Goal: Book appointment/travel/reservation

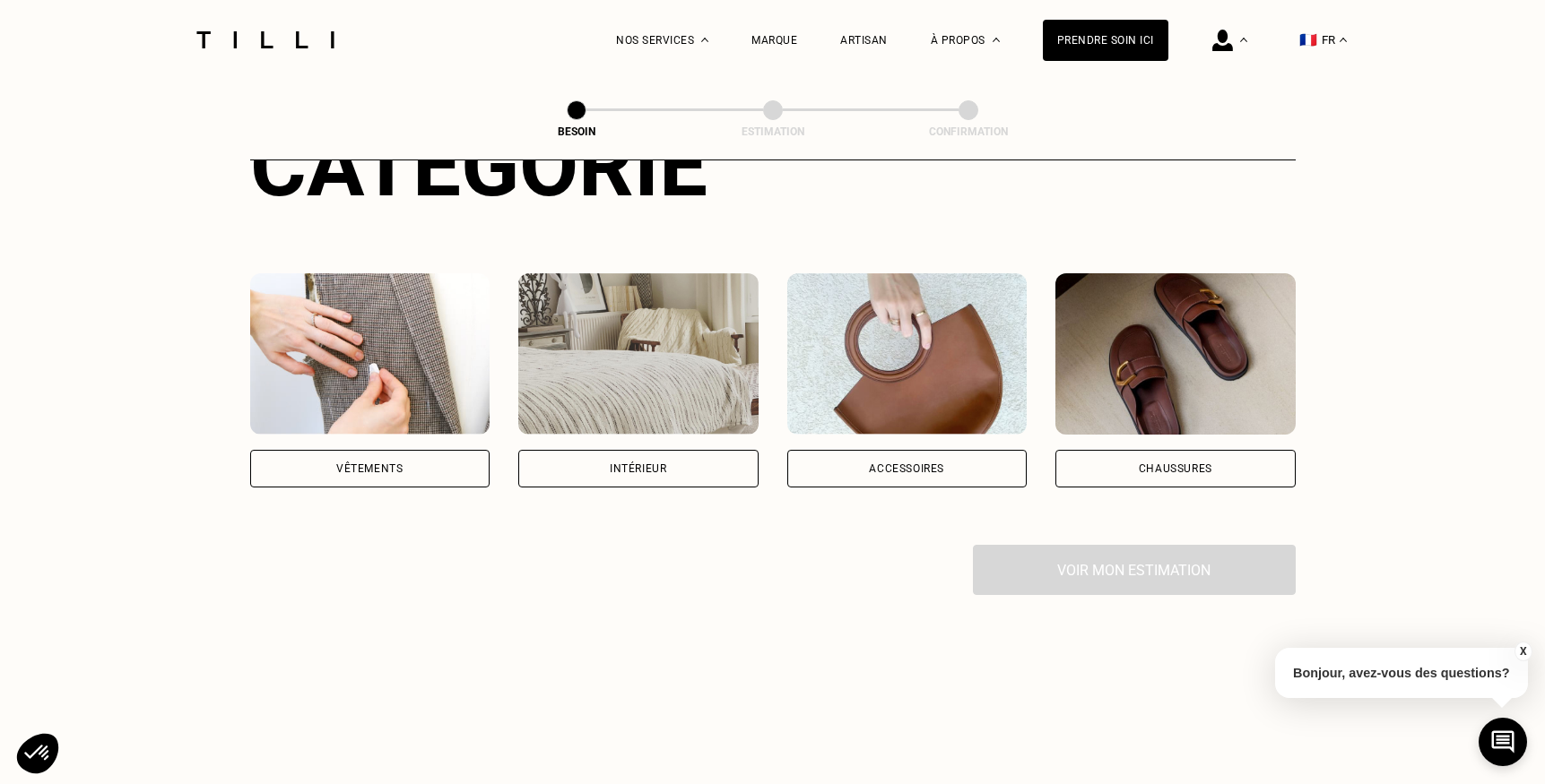
scroll to position [318, 0]
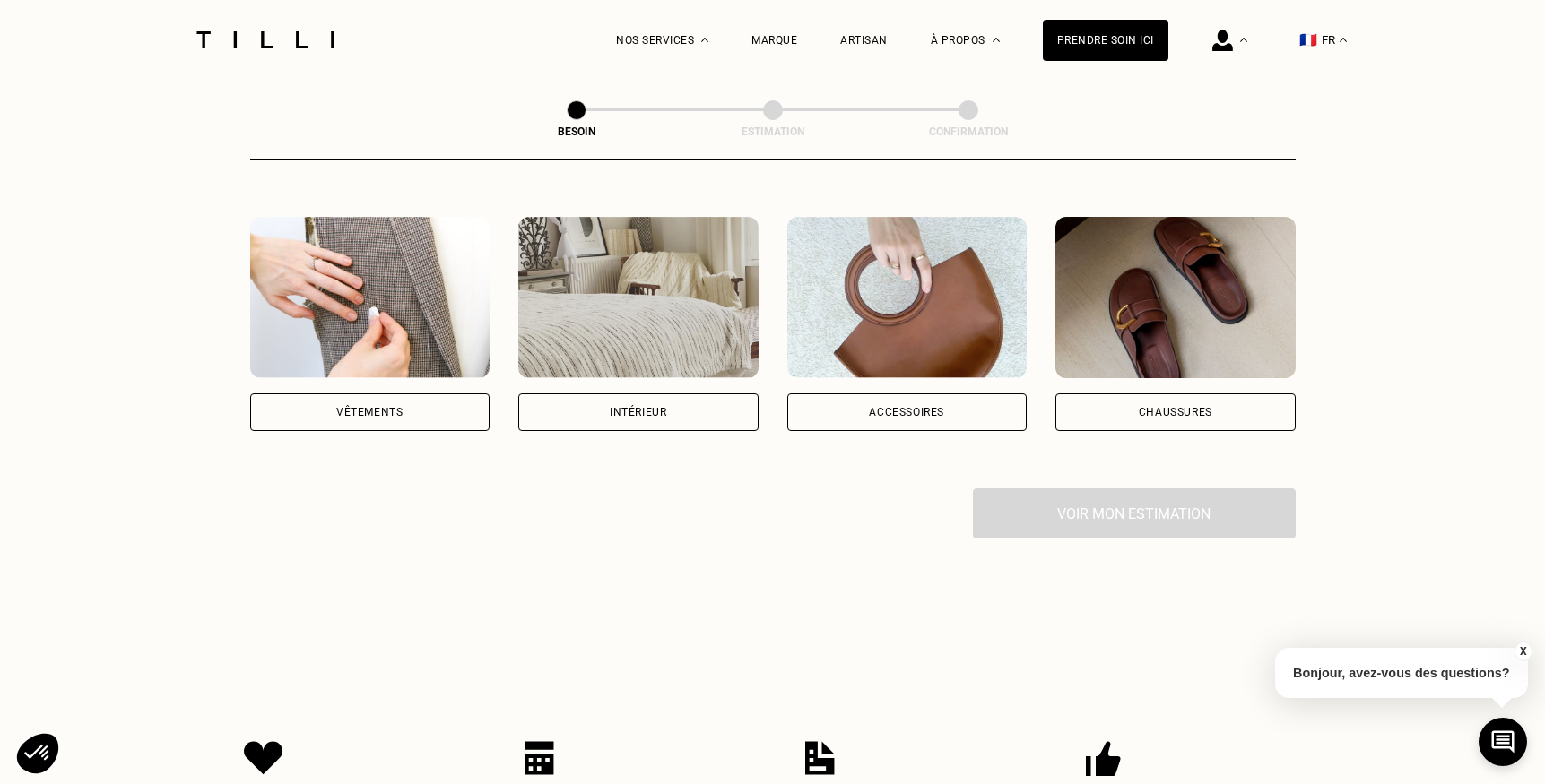
click at [327, 394] on div "Vêtements" at bounding box center [370, 412] width 240 height 38
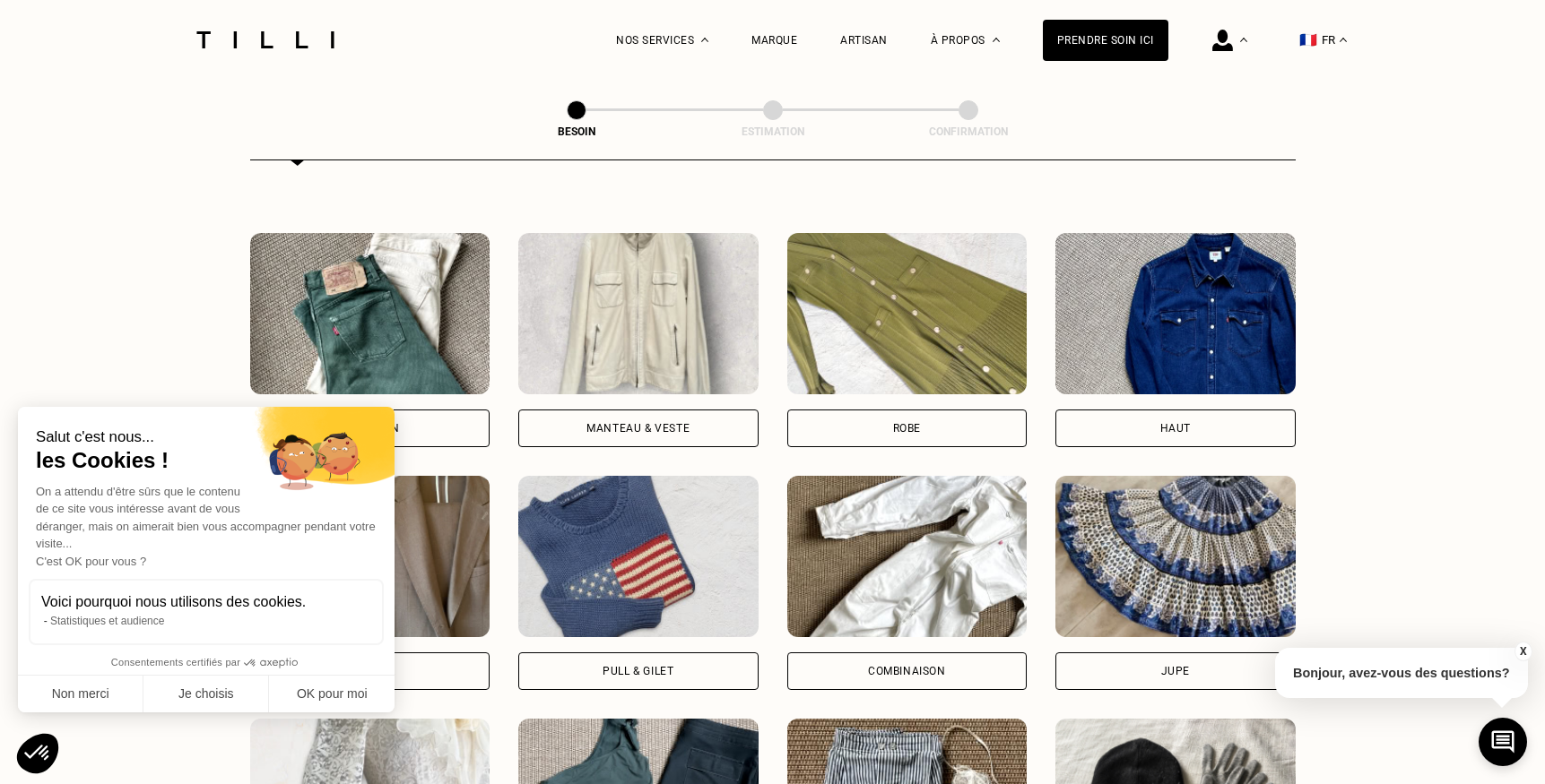
scroll to position [790, 0]
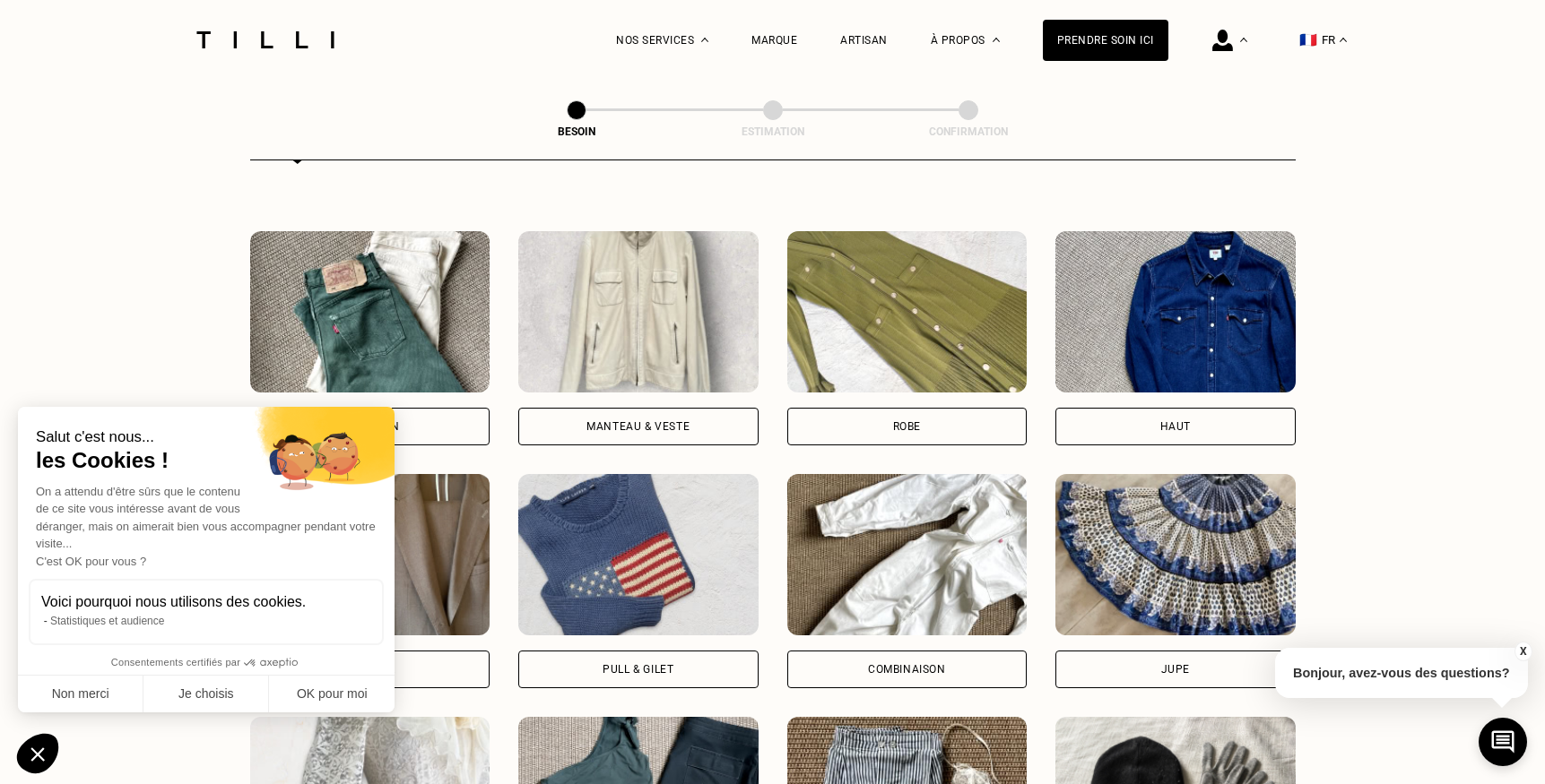
click at [419, 411] on div "Pantalon" at bounding box center [370, 426] width 240 height 38
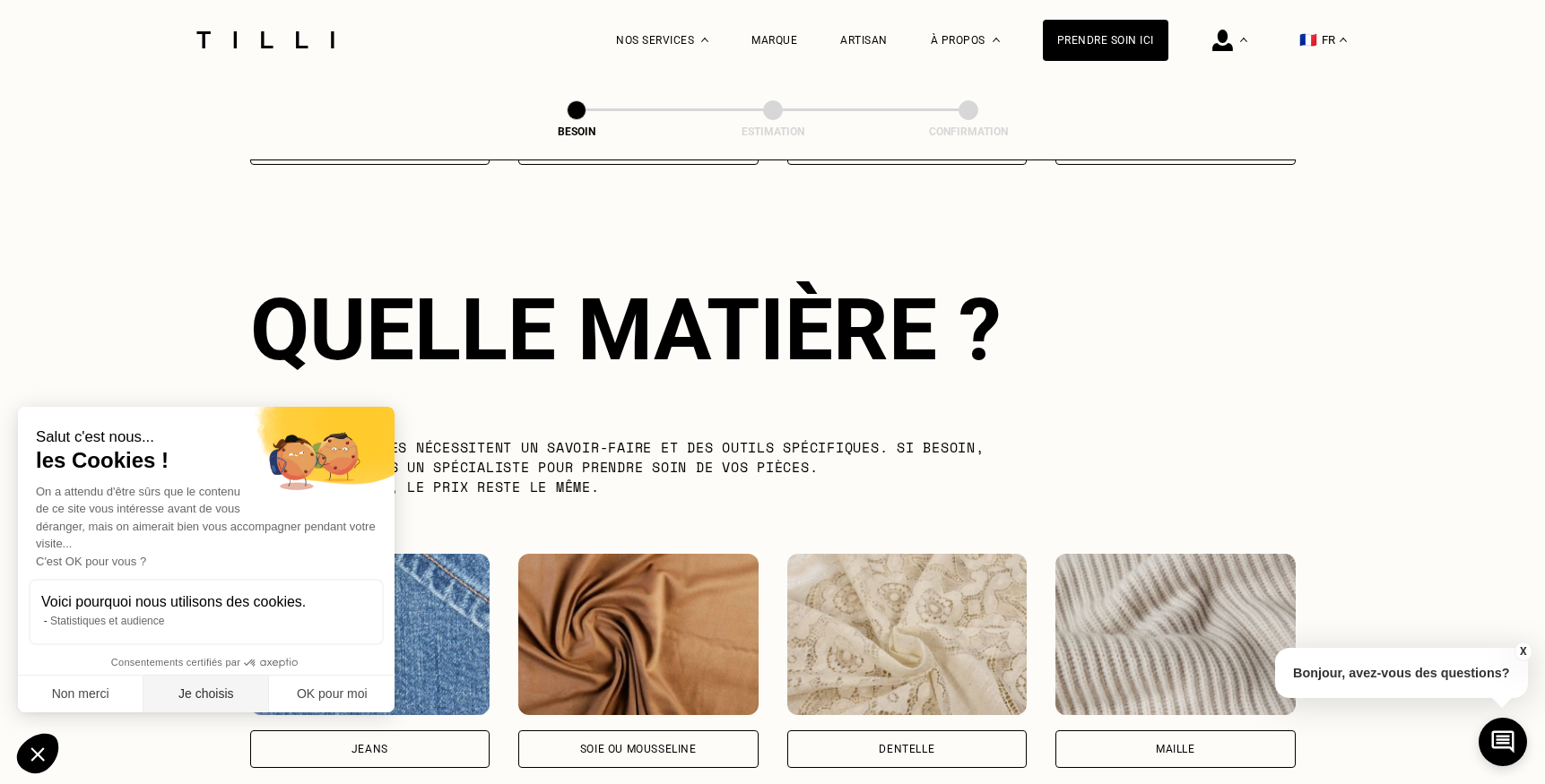
click at [239, 687] on button "Je choisis" at bounding box center [207, 694] width 126 height 38
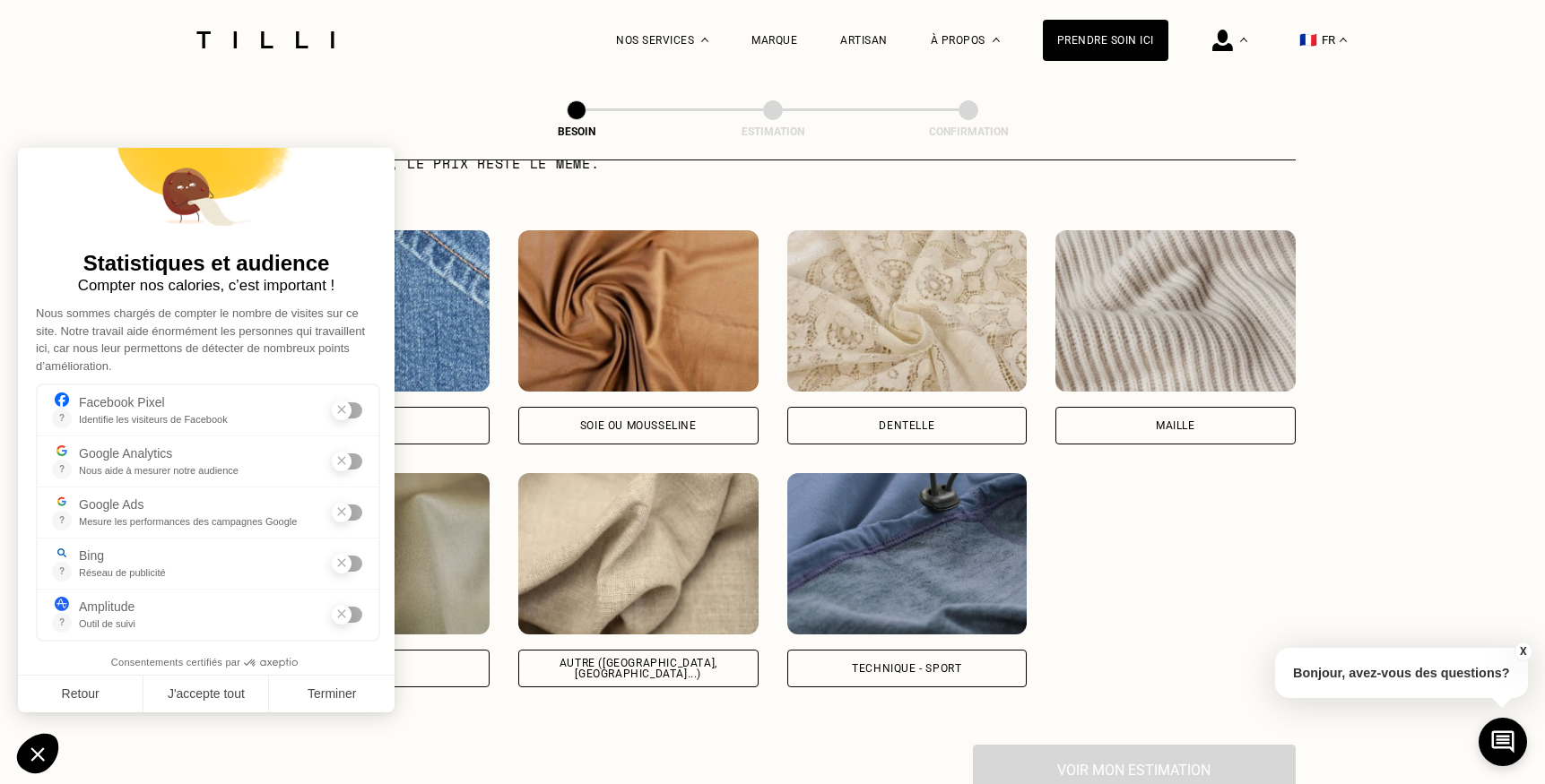
scroll to position [1906, 0]
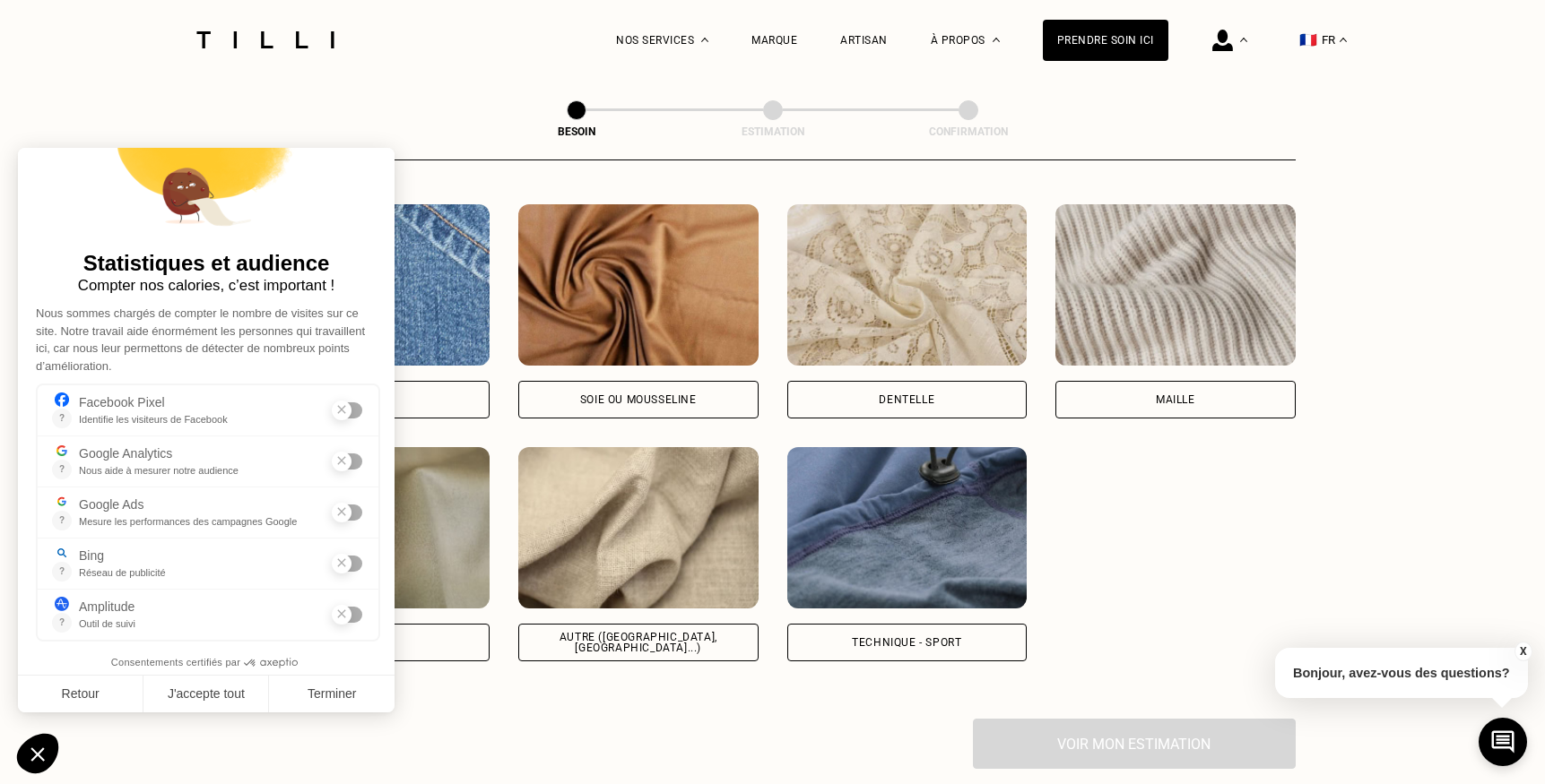
click at [1195, 563] on div "[PERSON_NAME] ou mousseline Dentelle Maille Attention ! Pour le moment, nous tr…" at bounding box center [772, 433] width 1045 height 457
click at [617, 394] on div "Soie ou mousseline" at bounding box center [638, 399] width 117 height 11
select select "FR"
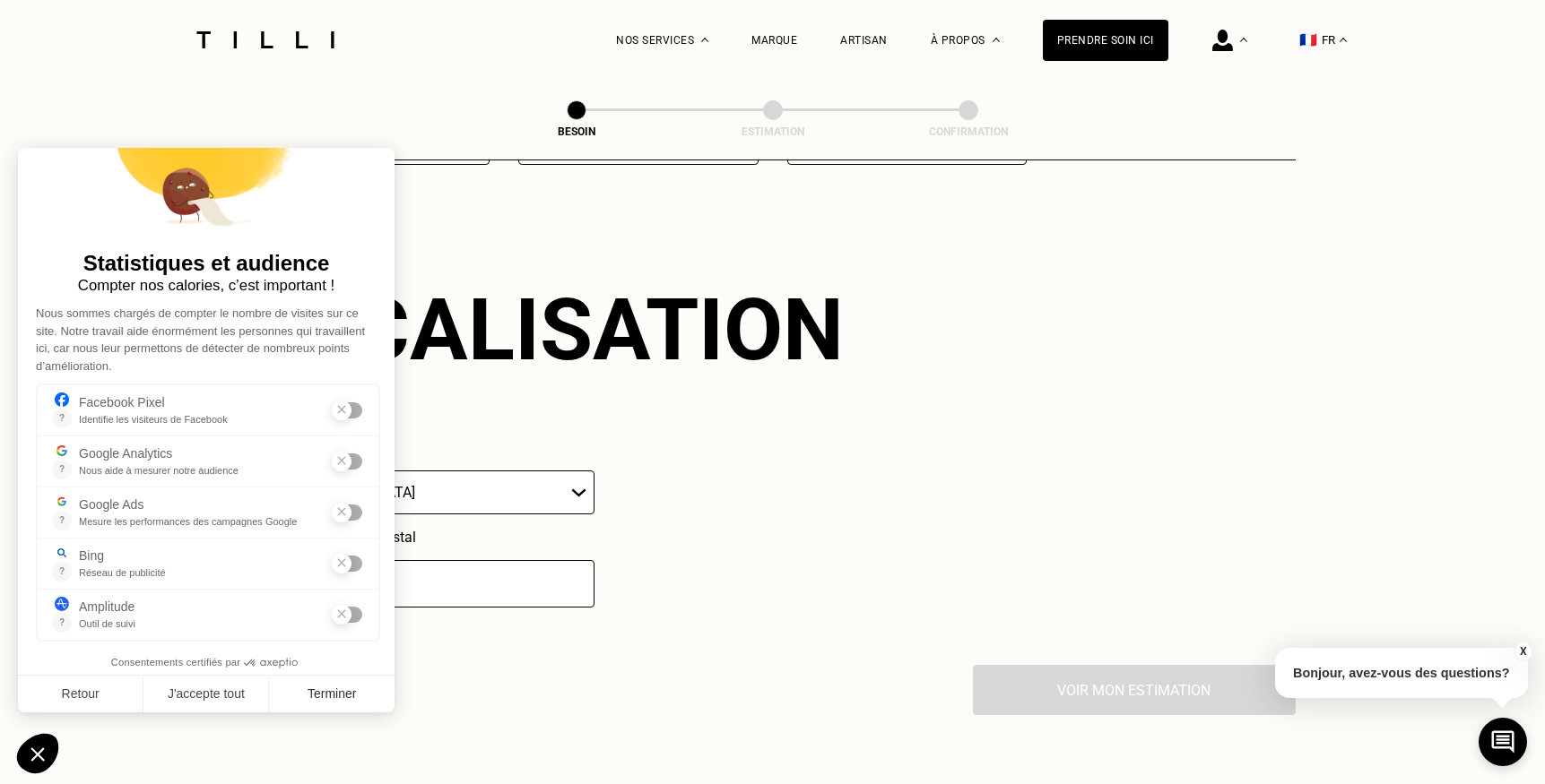
scroll to position [2404, 0]
click at [313, 699] on button "Terminer" at bounding box center [332, 694] width 126 height 38
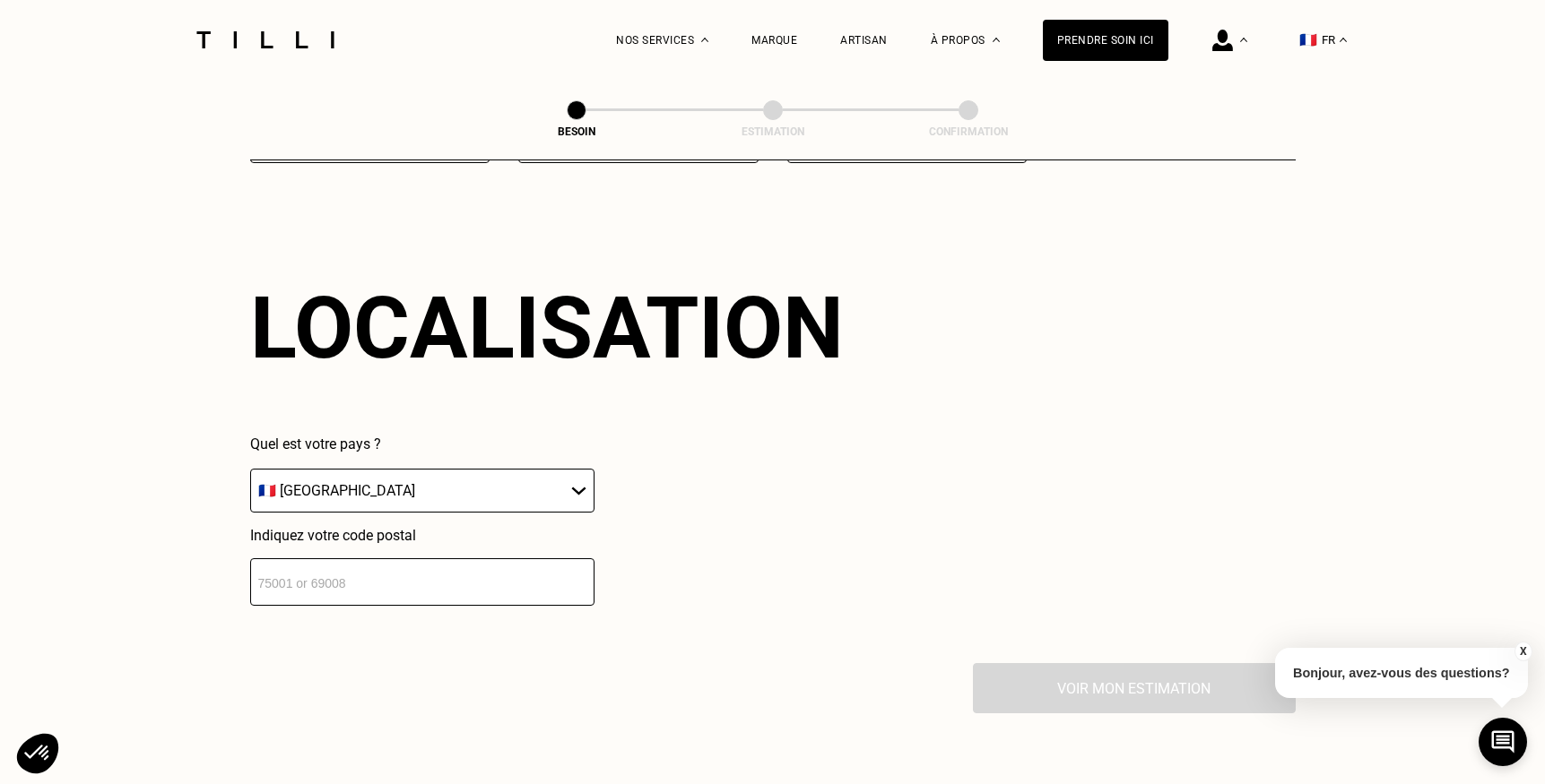
click at [368, 562] on input "number" at bounding box center [422, 581] width 344 height 47
type input "75010"
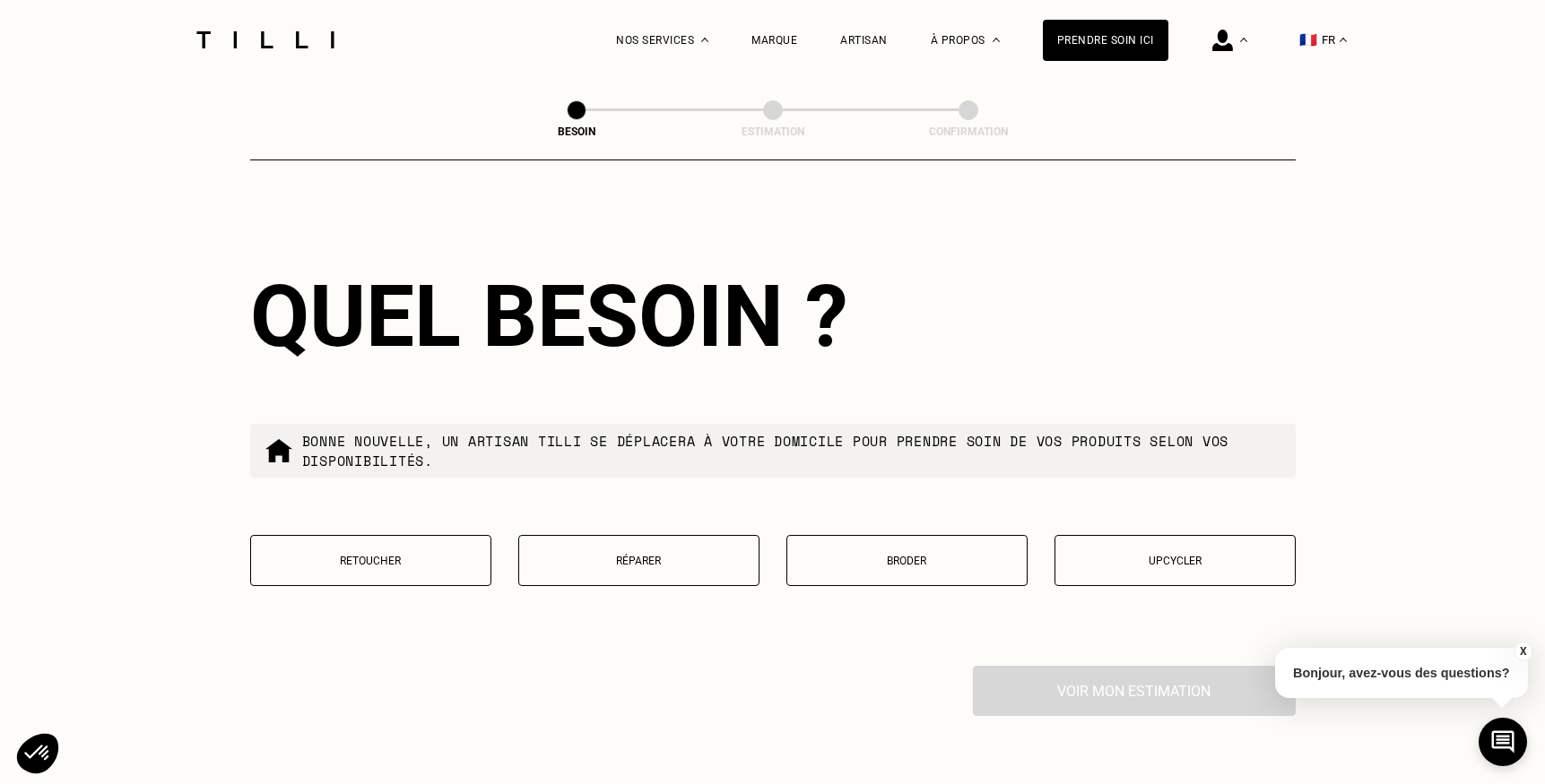
scroll to position [2870, 0]
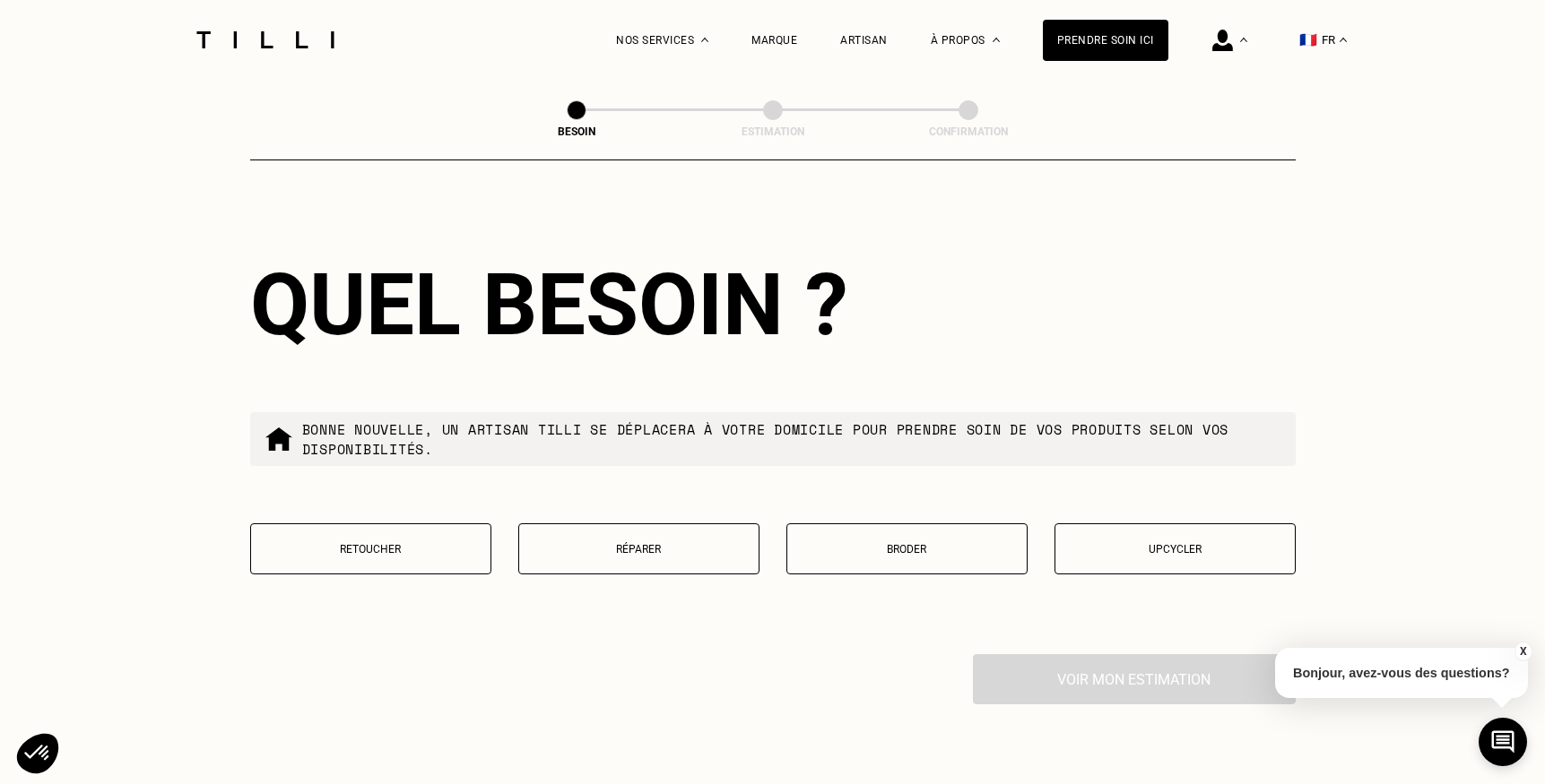
click at [450, 544] on p "Retoucher" at bounding box center [370, 549] width 221 height 13
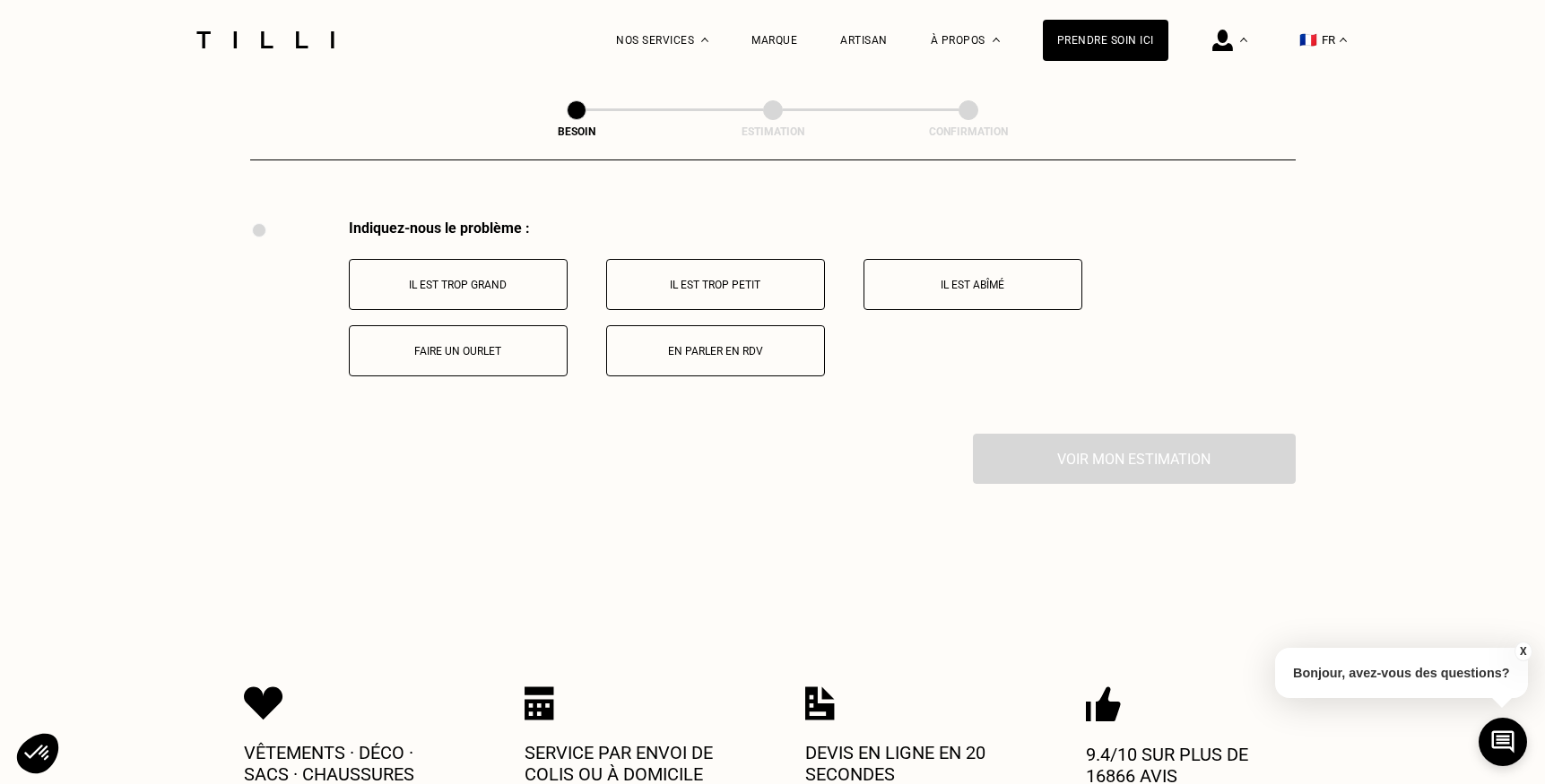
scroll to position [3306, 0]
click at [716, 278] on p "Il est trop petit" at bounding box center [716, 284] width 199 height 13
click at [1042, 278] on p "À la ceinture" at bounding box center [972, 284] width 199 height 13
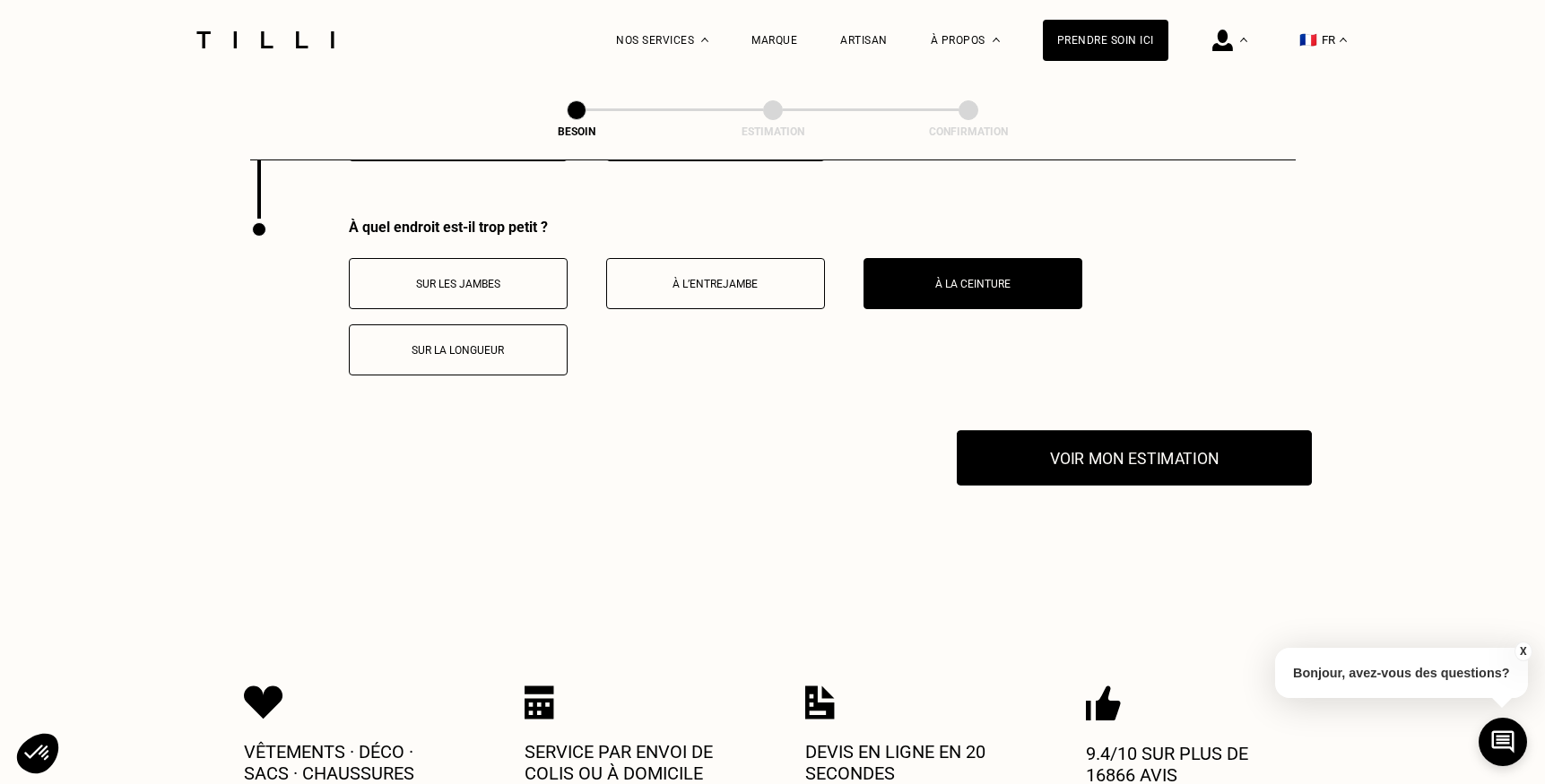
click at [1094, 438] on button "Voir mon estimation" at bounding box center [1135, 459] width 355 height 56
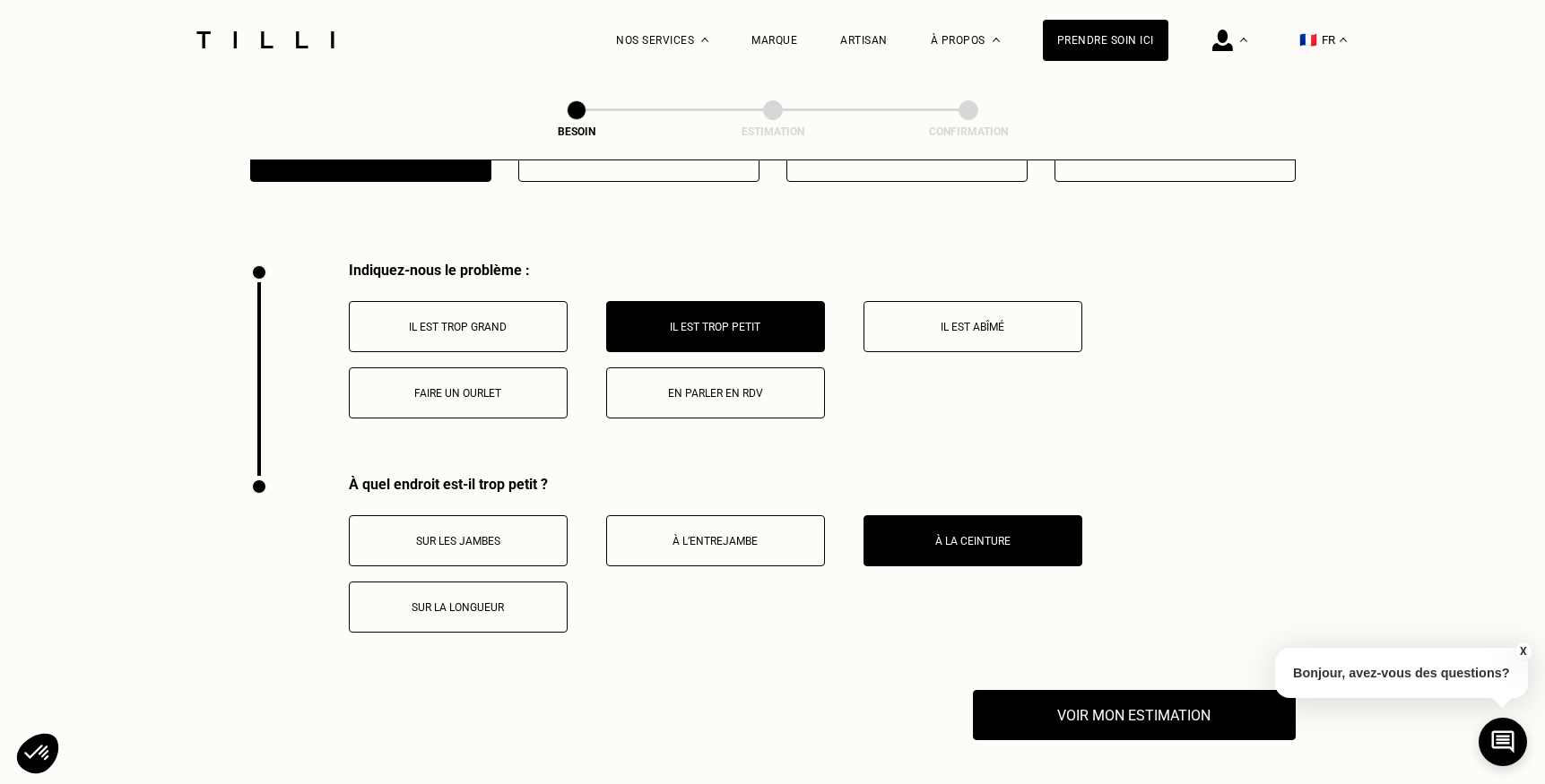
scroll to position [3235, 0]
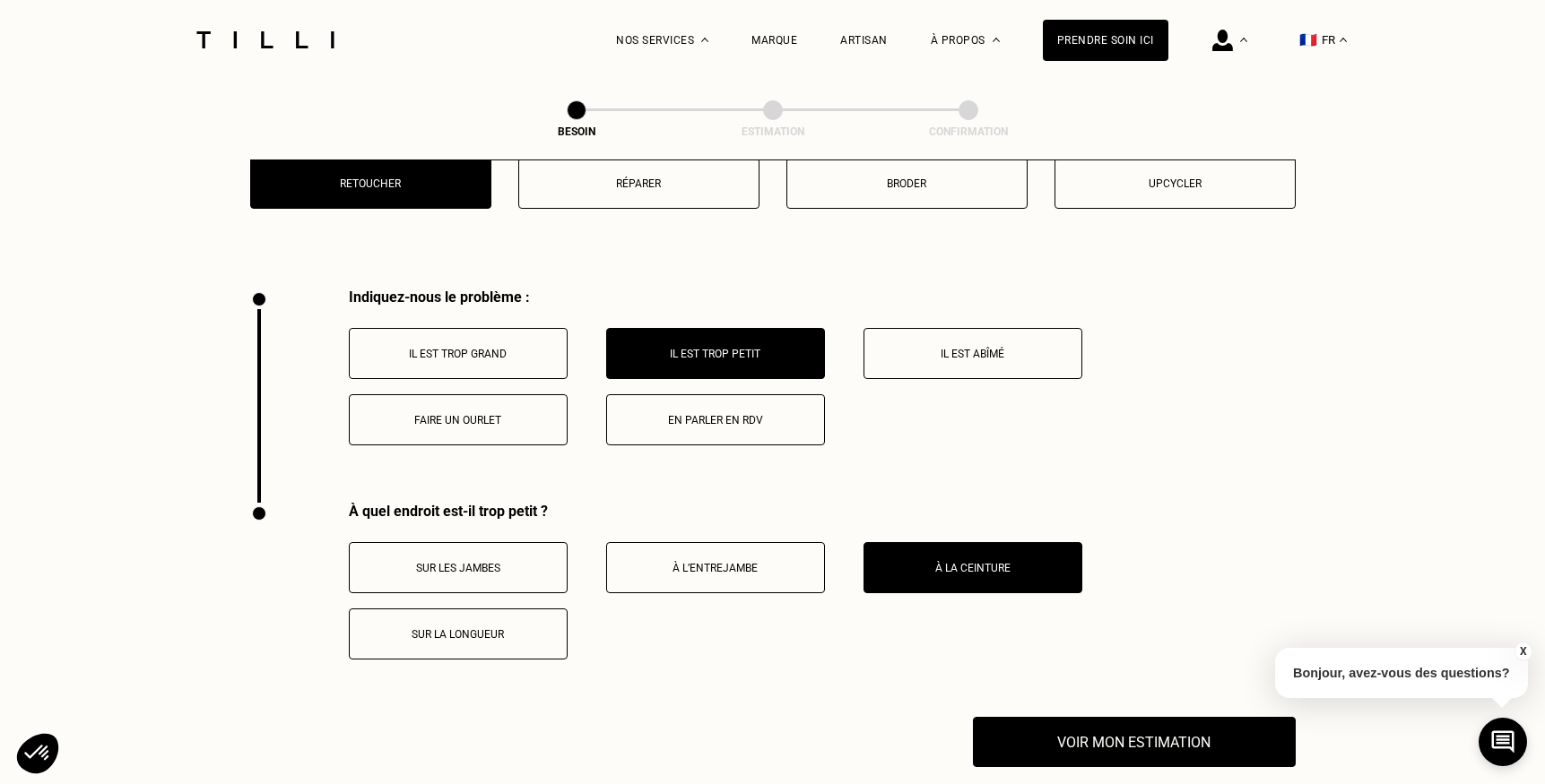
click at [461, 348] on p "Il est trop grand" at bounding box center [458, 353] width 199 height 13
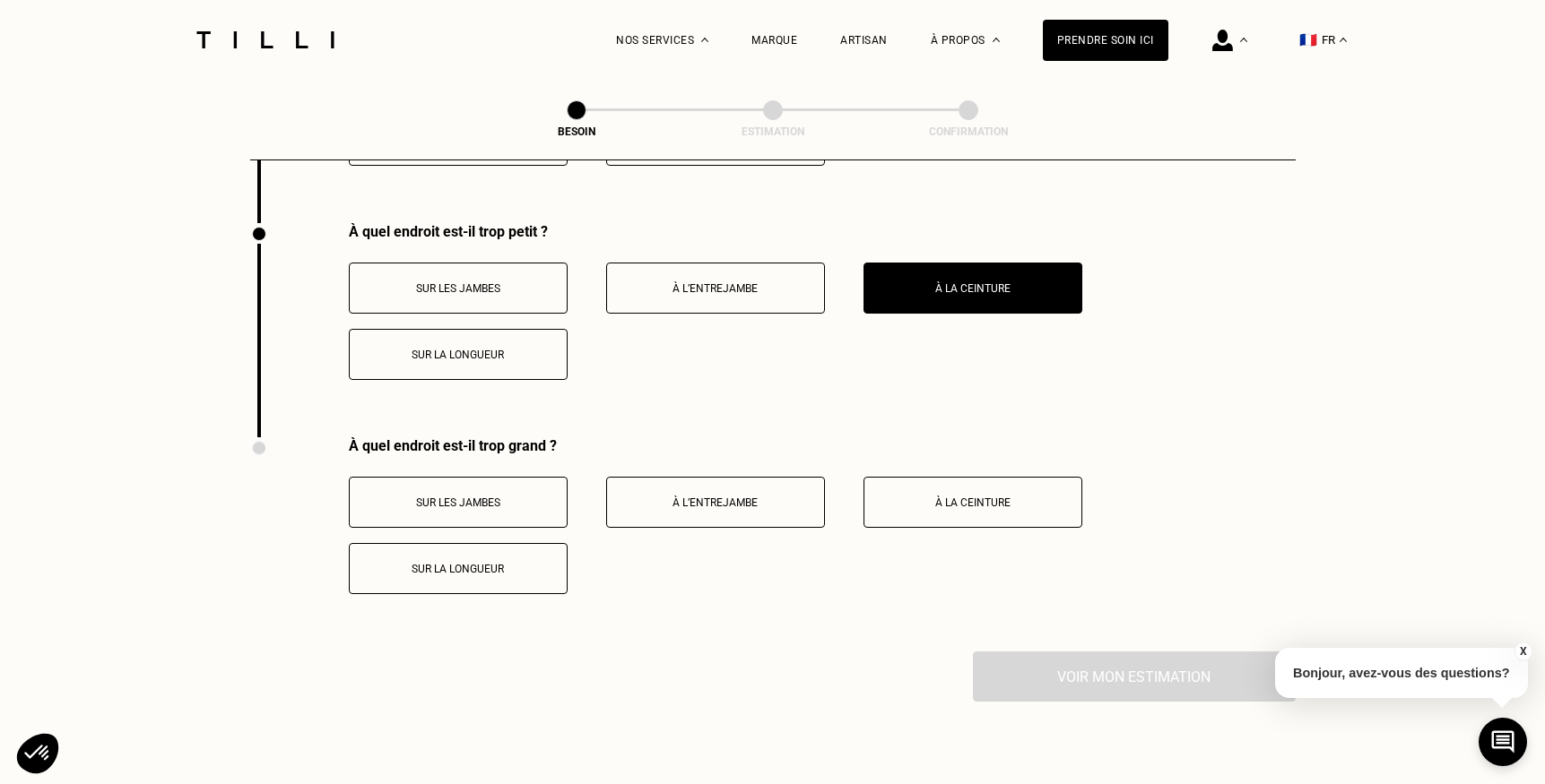
scroll to position [3520, 0]
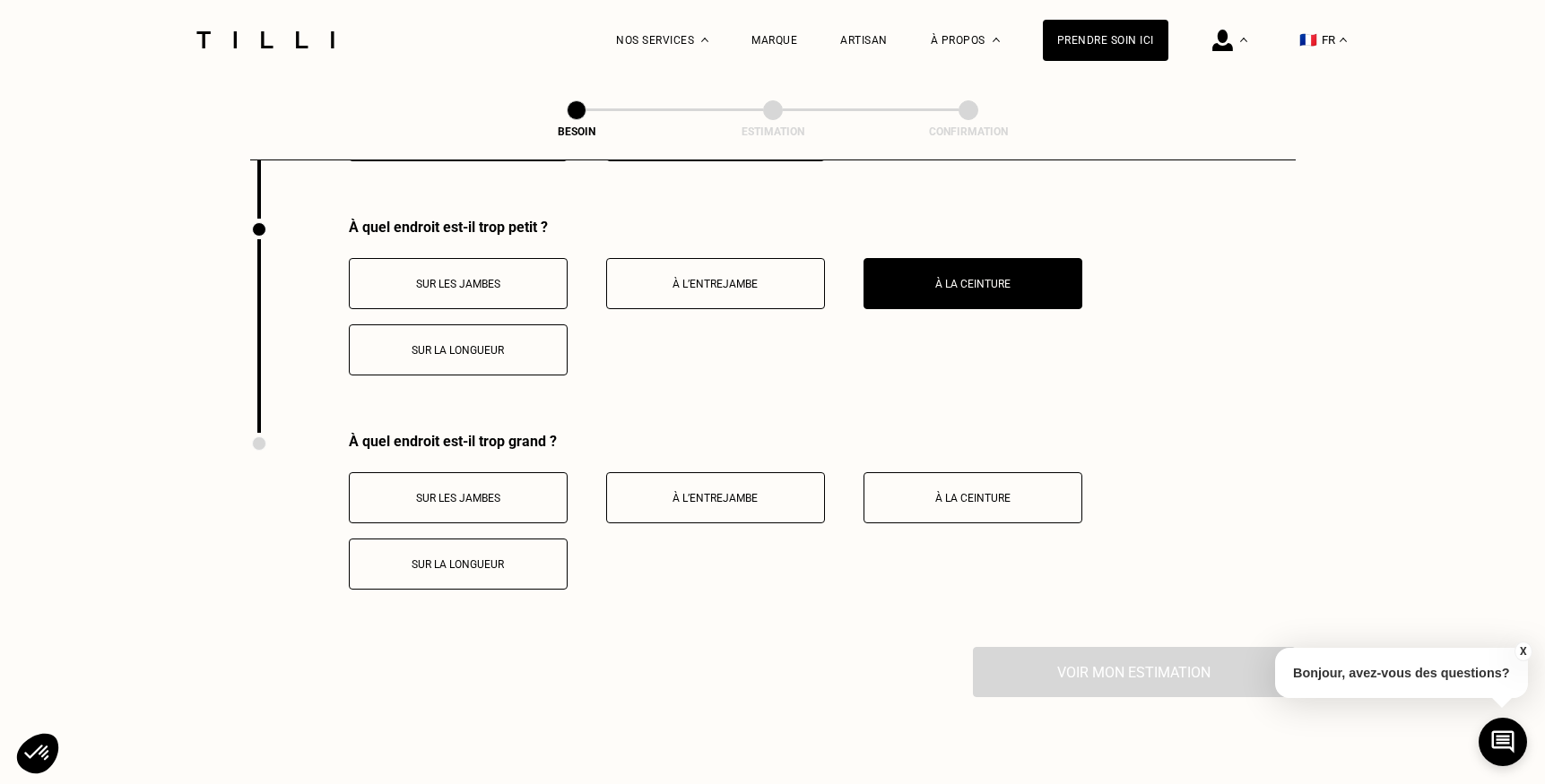
click at [472, 558] on p "Sur la longueur" at bounding box center [458, 564] width 199 height 13
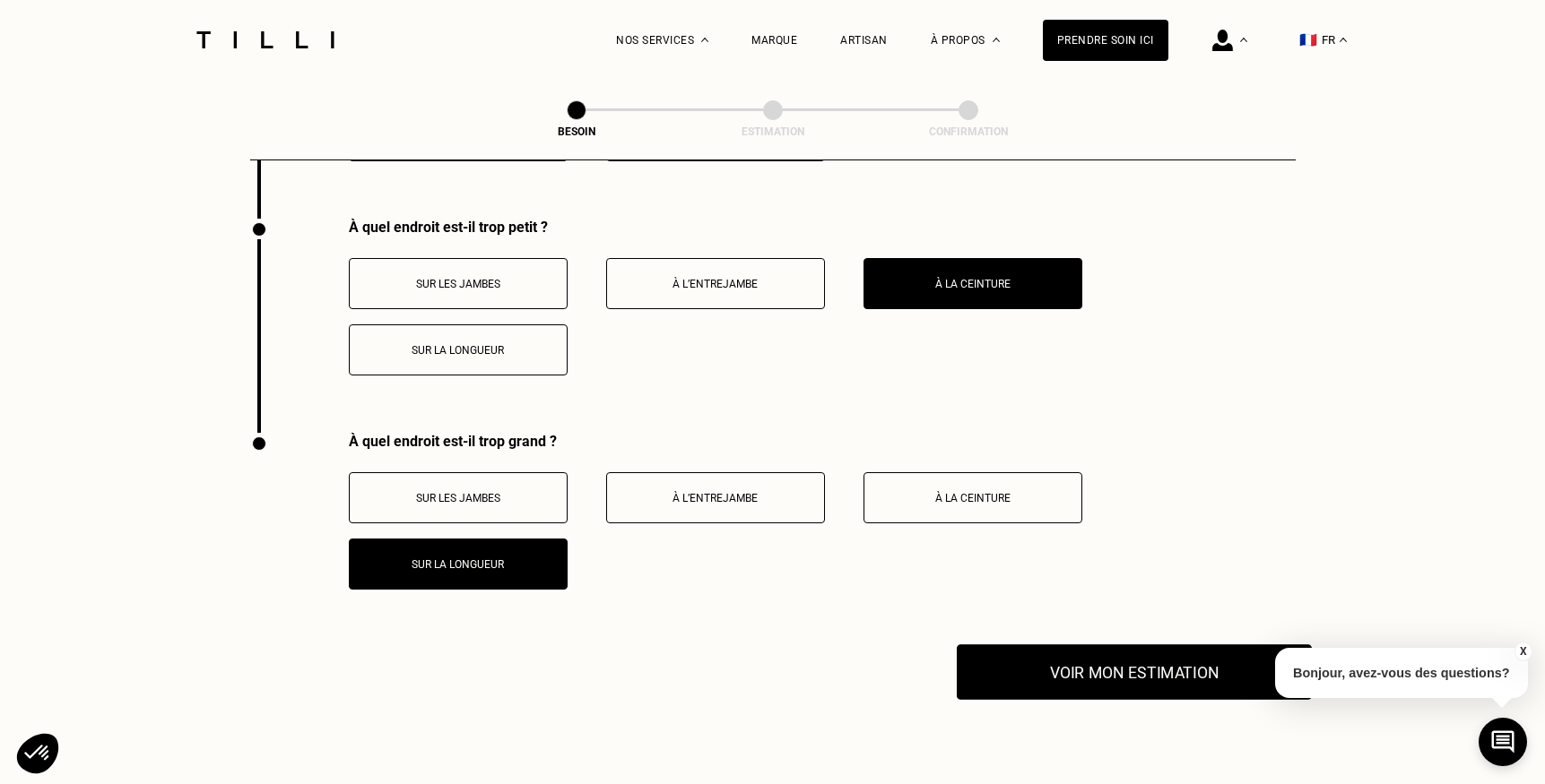
click at [1058, 660] on button "Voir mon estimation" at bounding box center [1135, 672] width 355 height 56
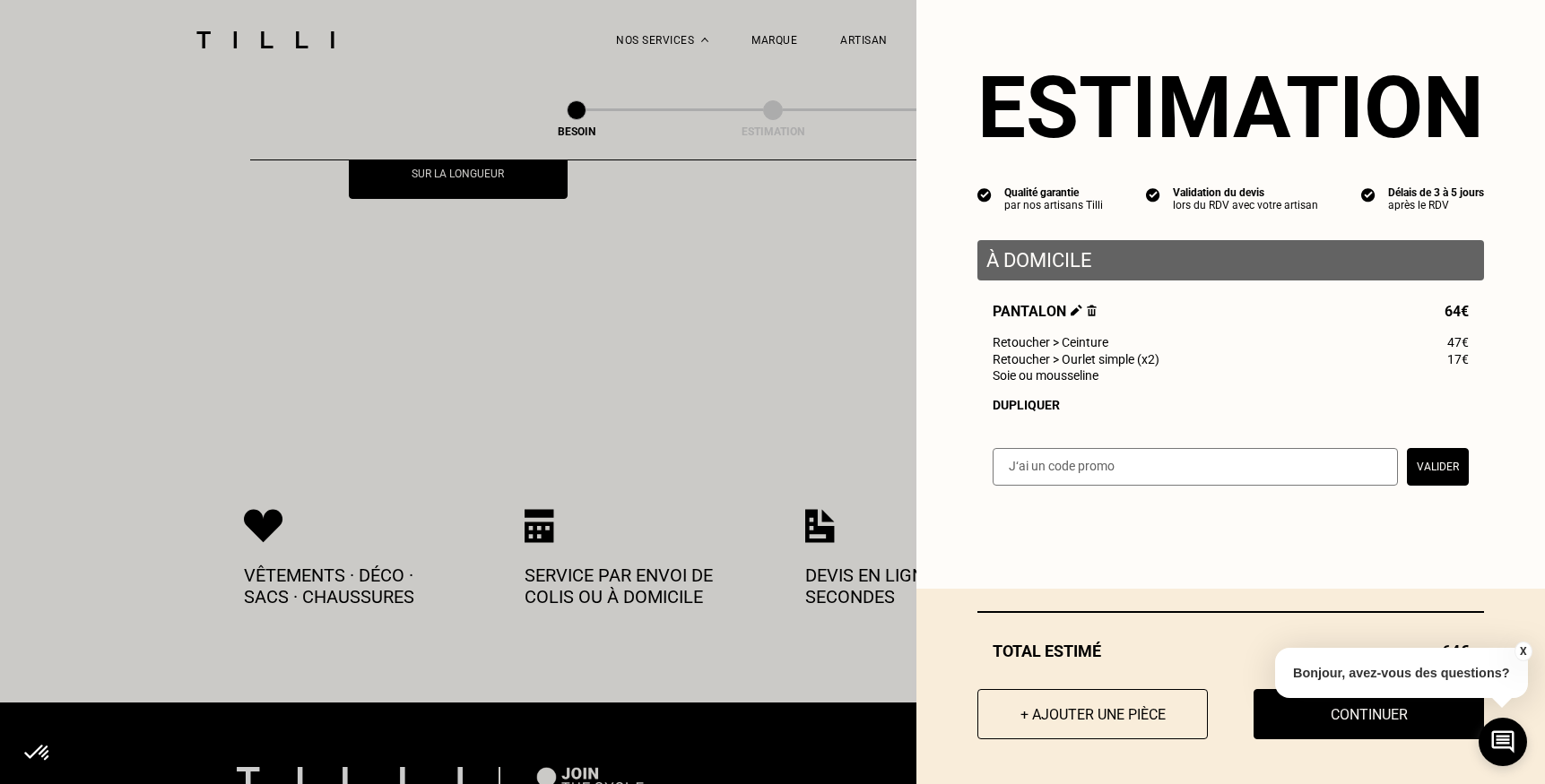
scroll to position [4021, 0]
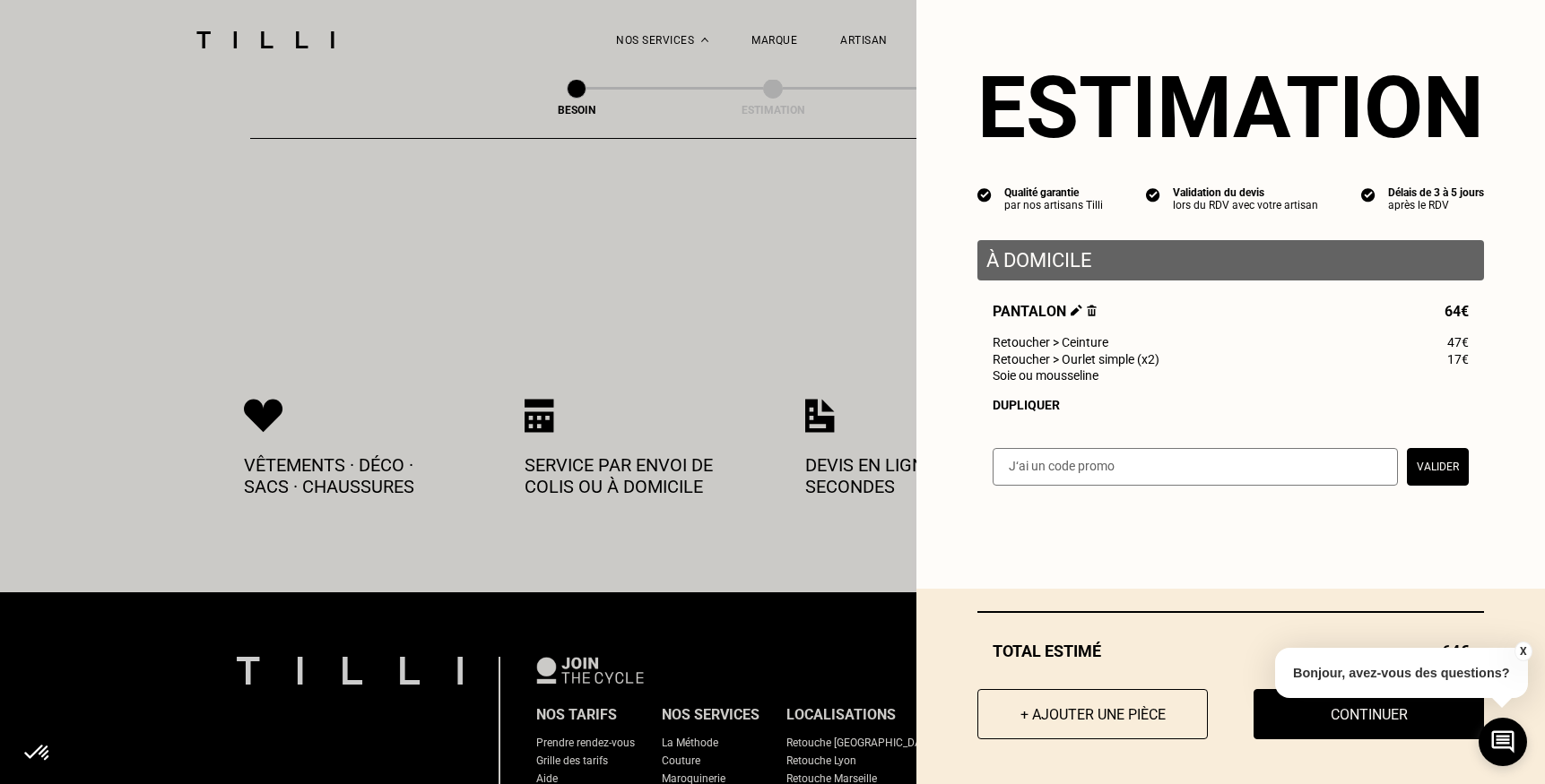
click at [1522, 653] on button "X" at bounding box center [1522, 652] width 18 height 19
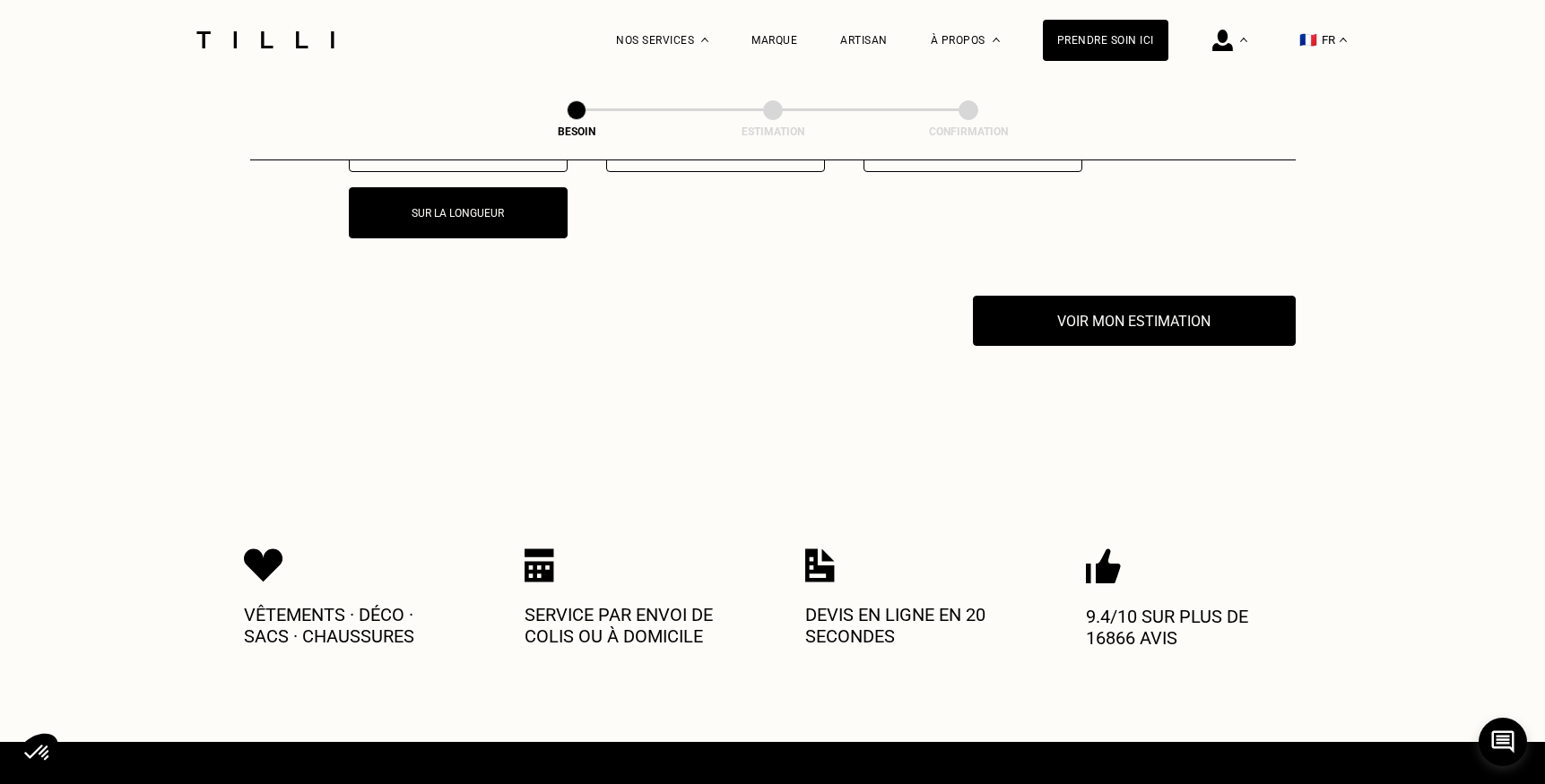
scroll to position [3760, 0]
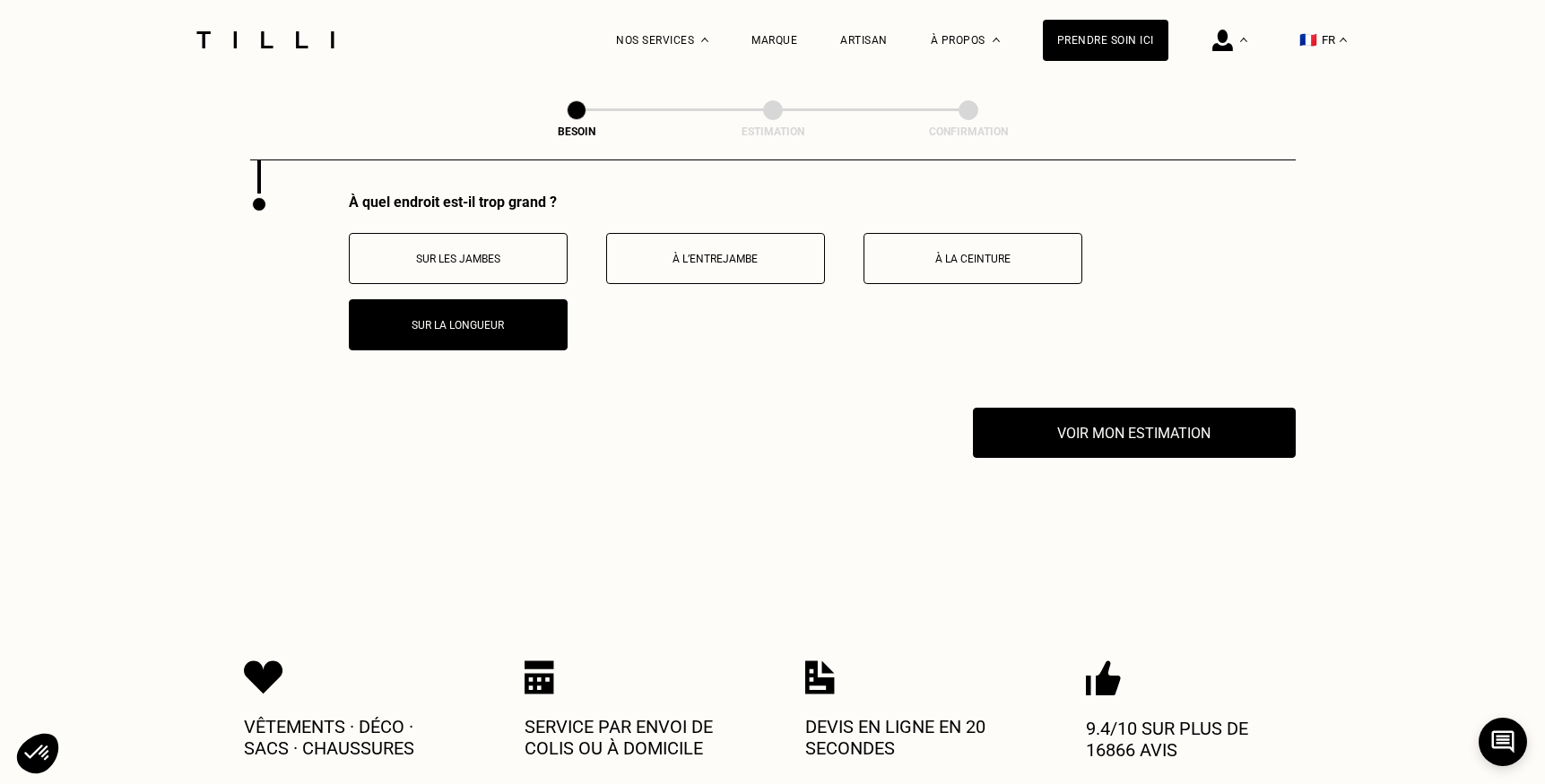
click at [1095, 386] on div "À quel endroit est-il trop grand ? Sur les jambes À l’entrejambe À la ceinture …" at bounding box center [772, 301] width 1045 height 214
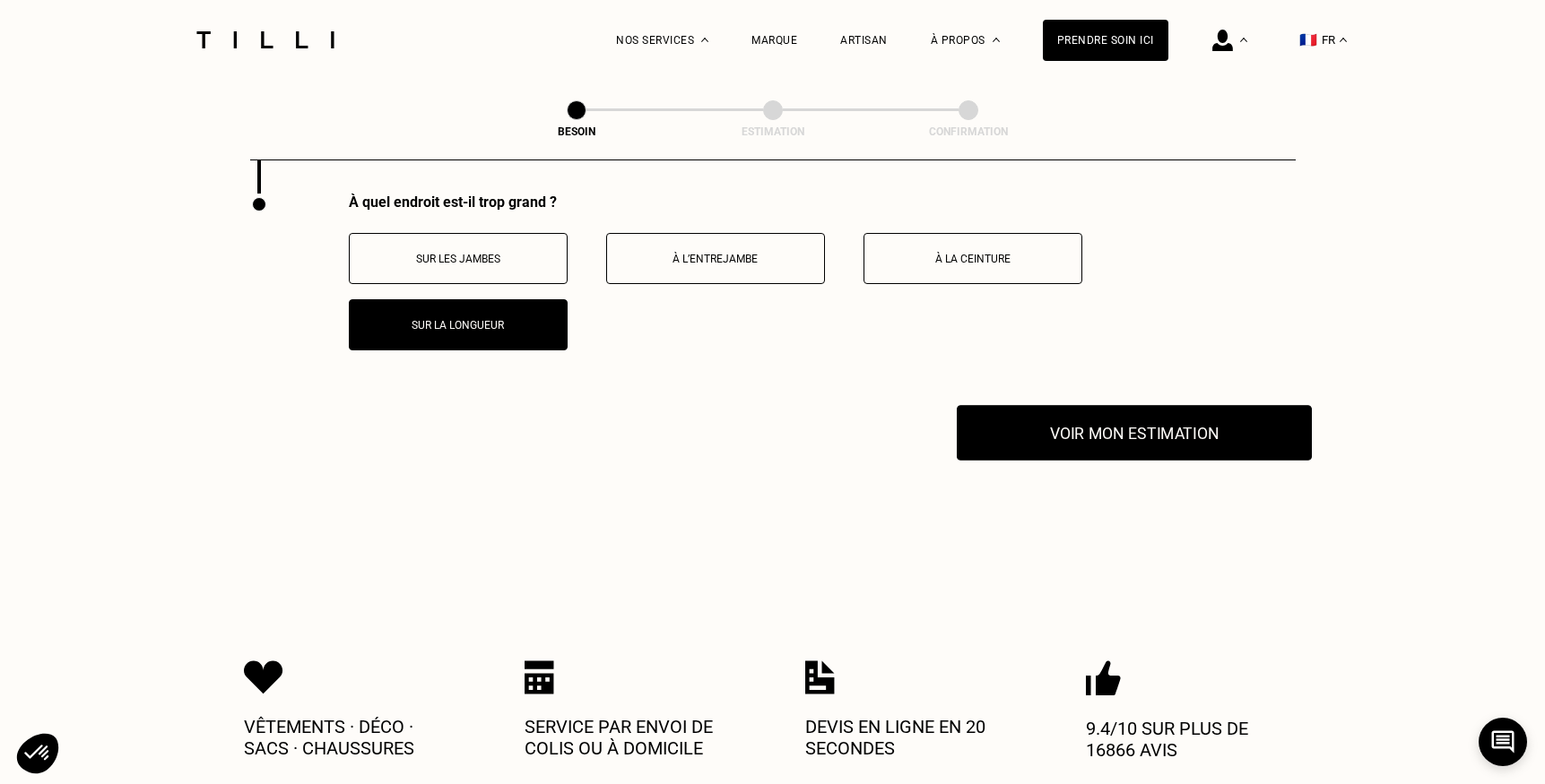
click at [1099, 419] on button "Voir mon estimation" at bounding box center [1135, 434] width 355 height 56
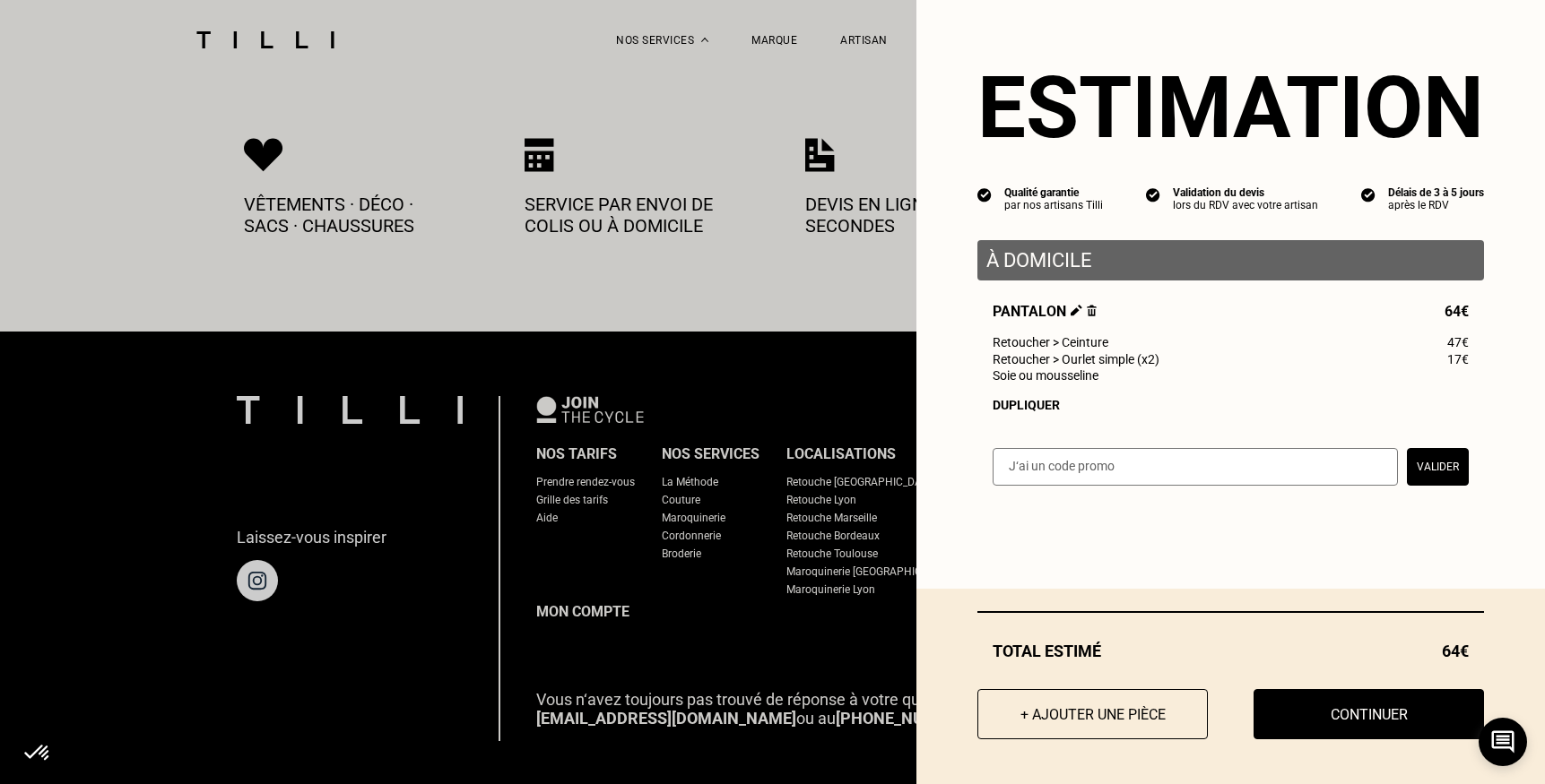
scroll to position [4316, 0]
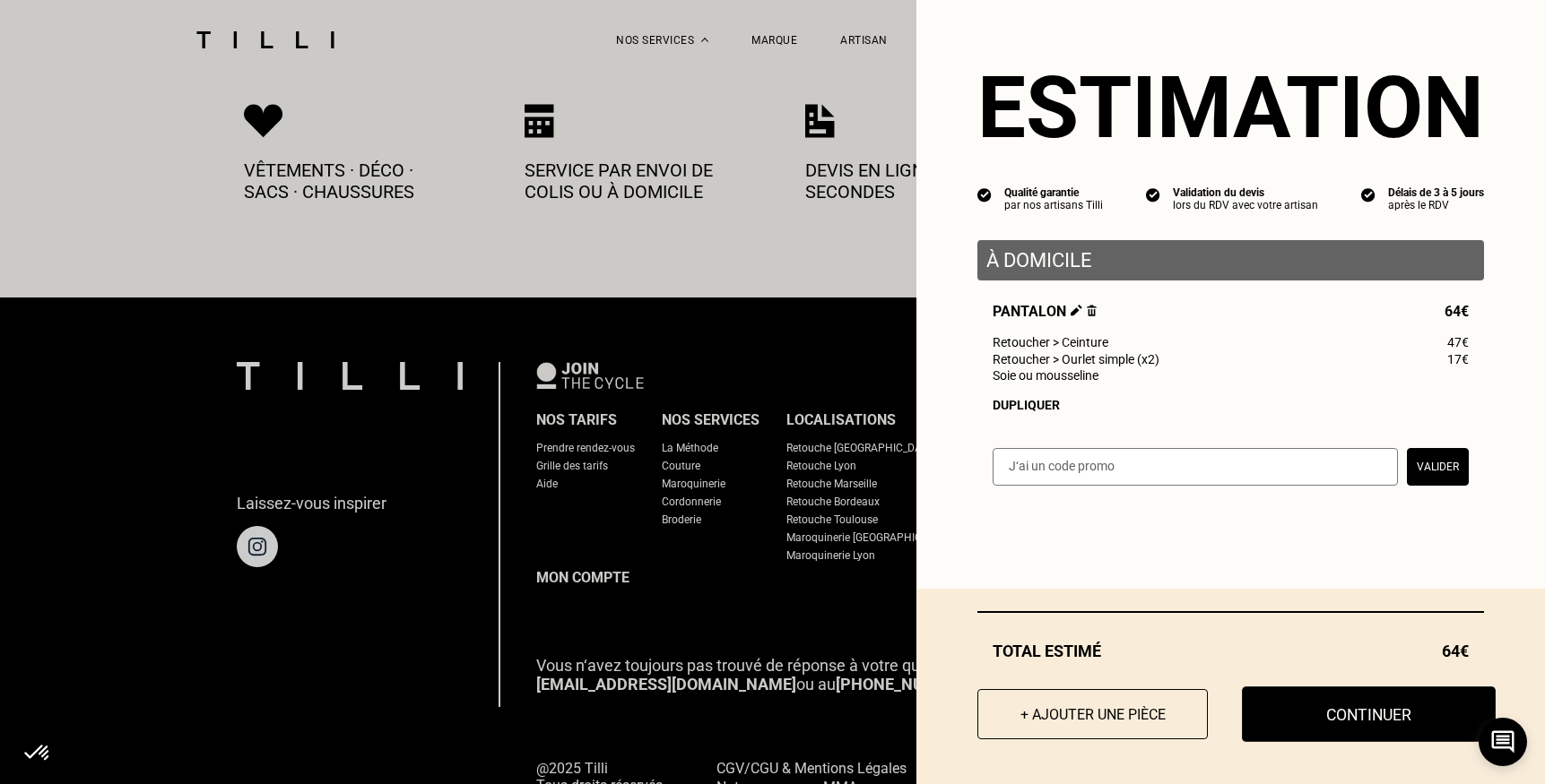
click at [1303, 714] on button "Continuer" at bounding box center [1368, 714] width 254 height 56
select select "FR"
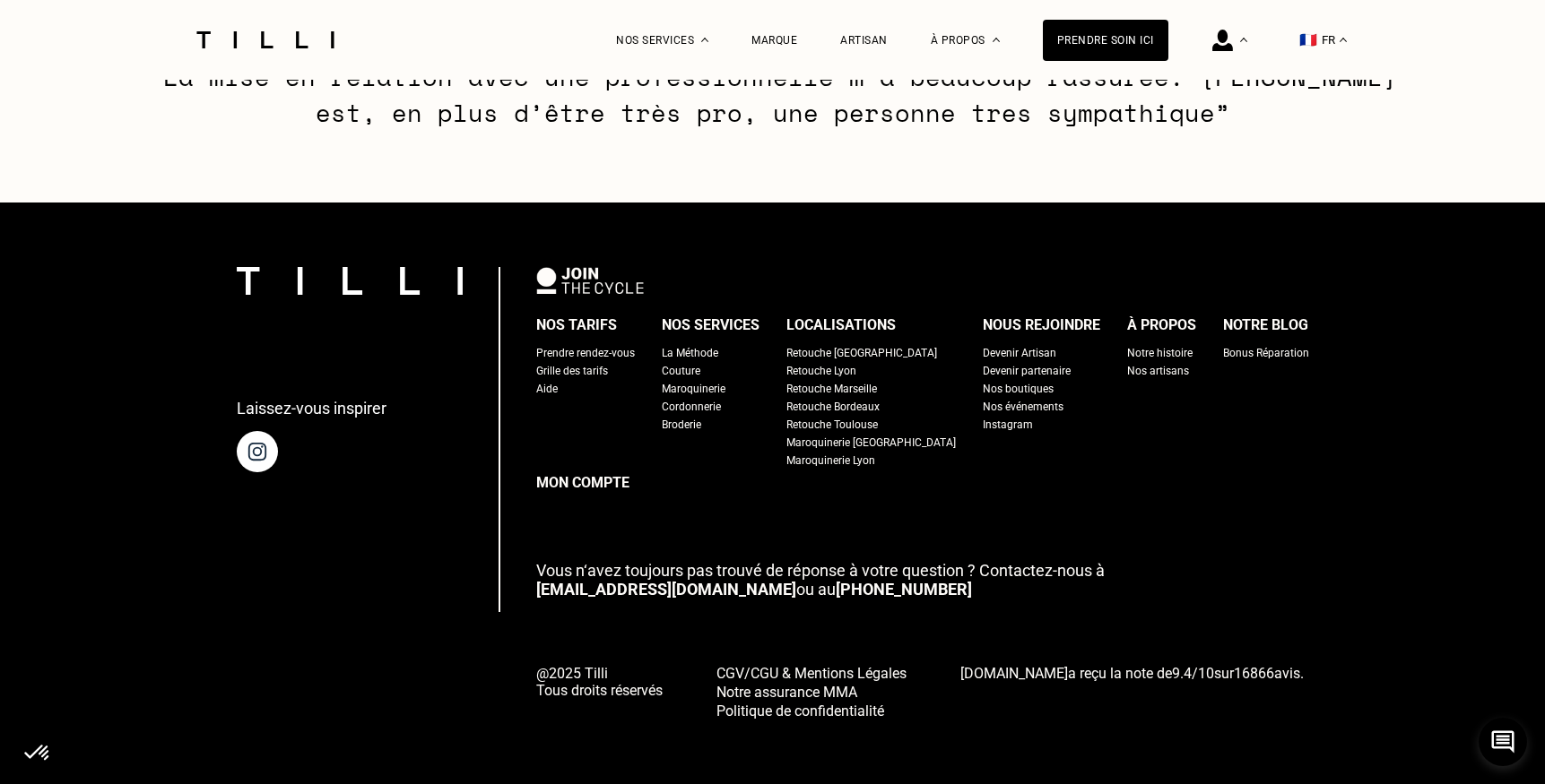
type input "06 28 75 25 89"
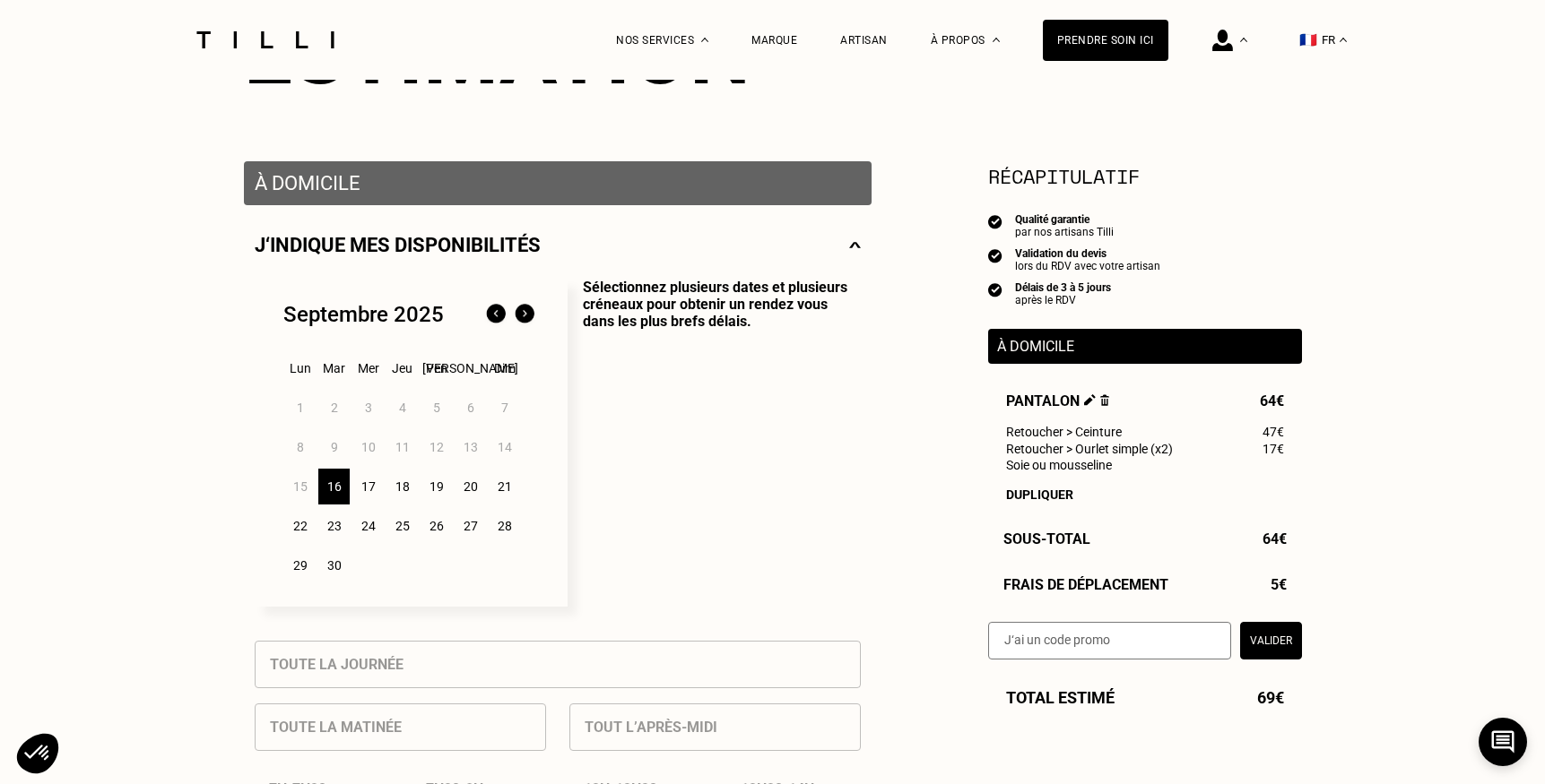
scroll to position [282, 0]
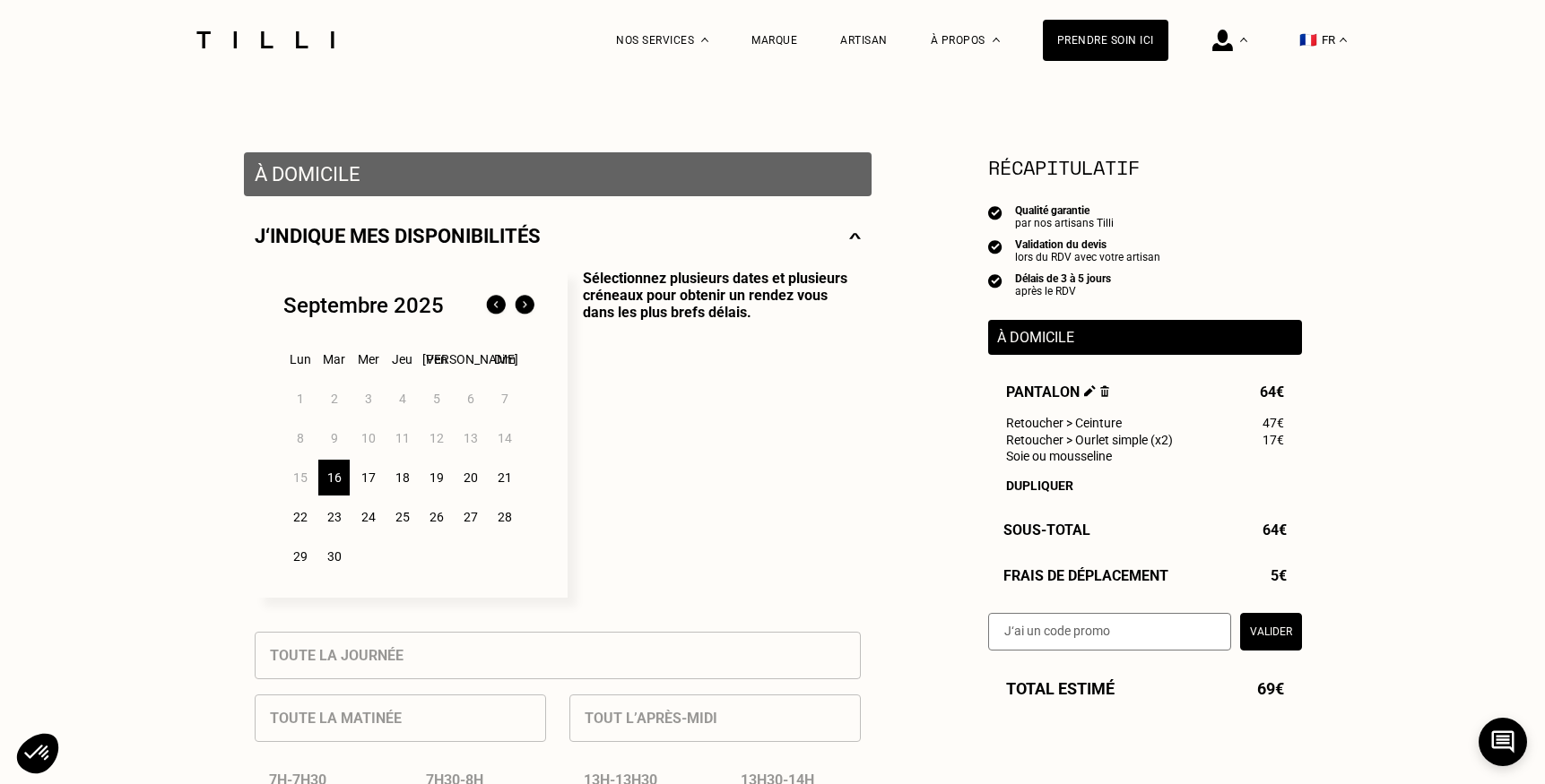
click at [407, 482] on div "18" at bounding box center [402, 477] width 31 height 36
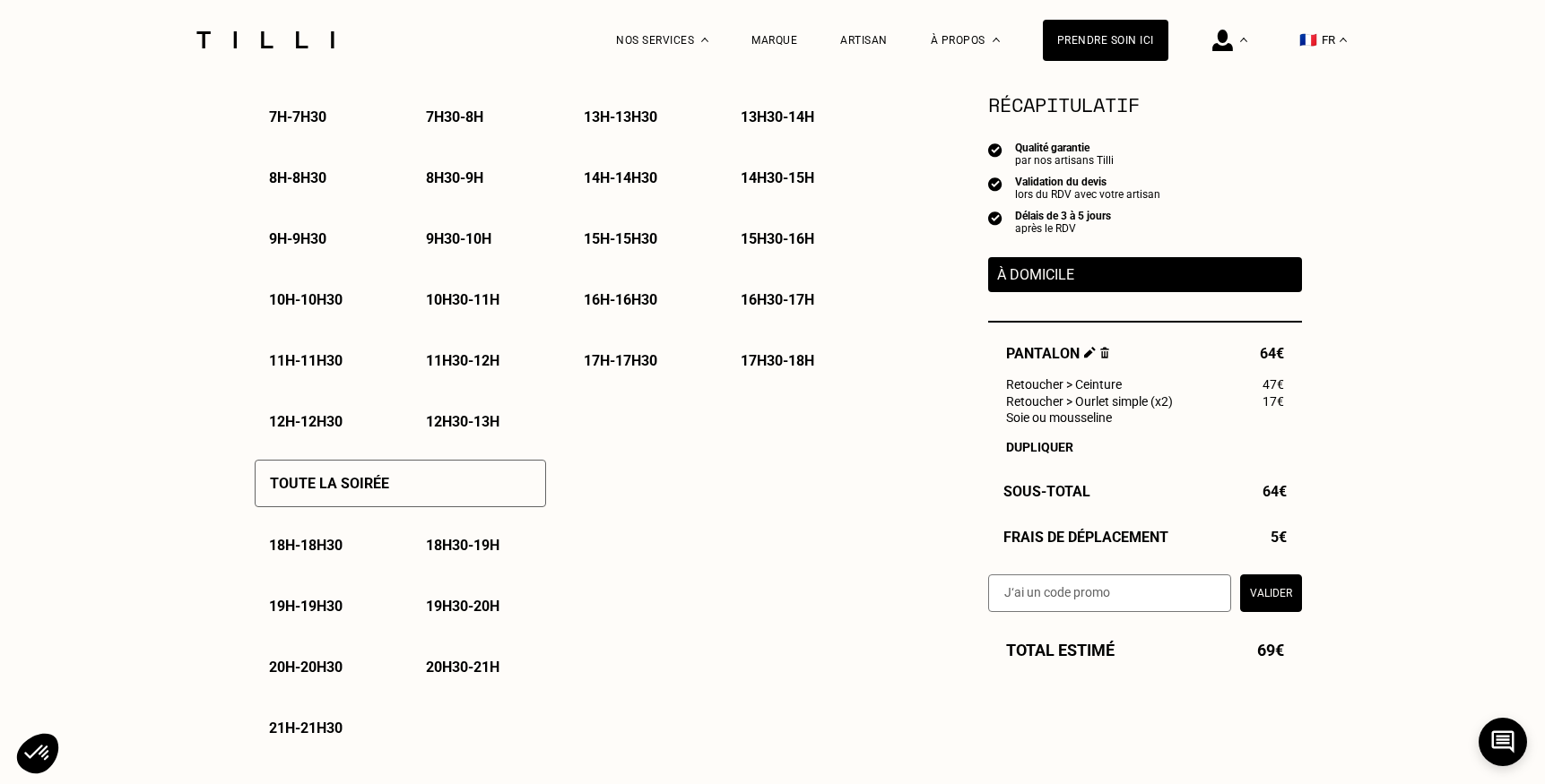
scroll to position [953, 0]
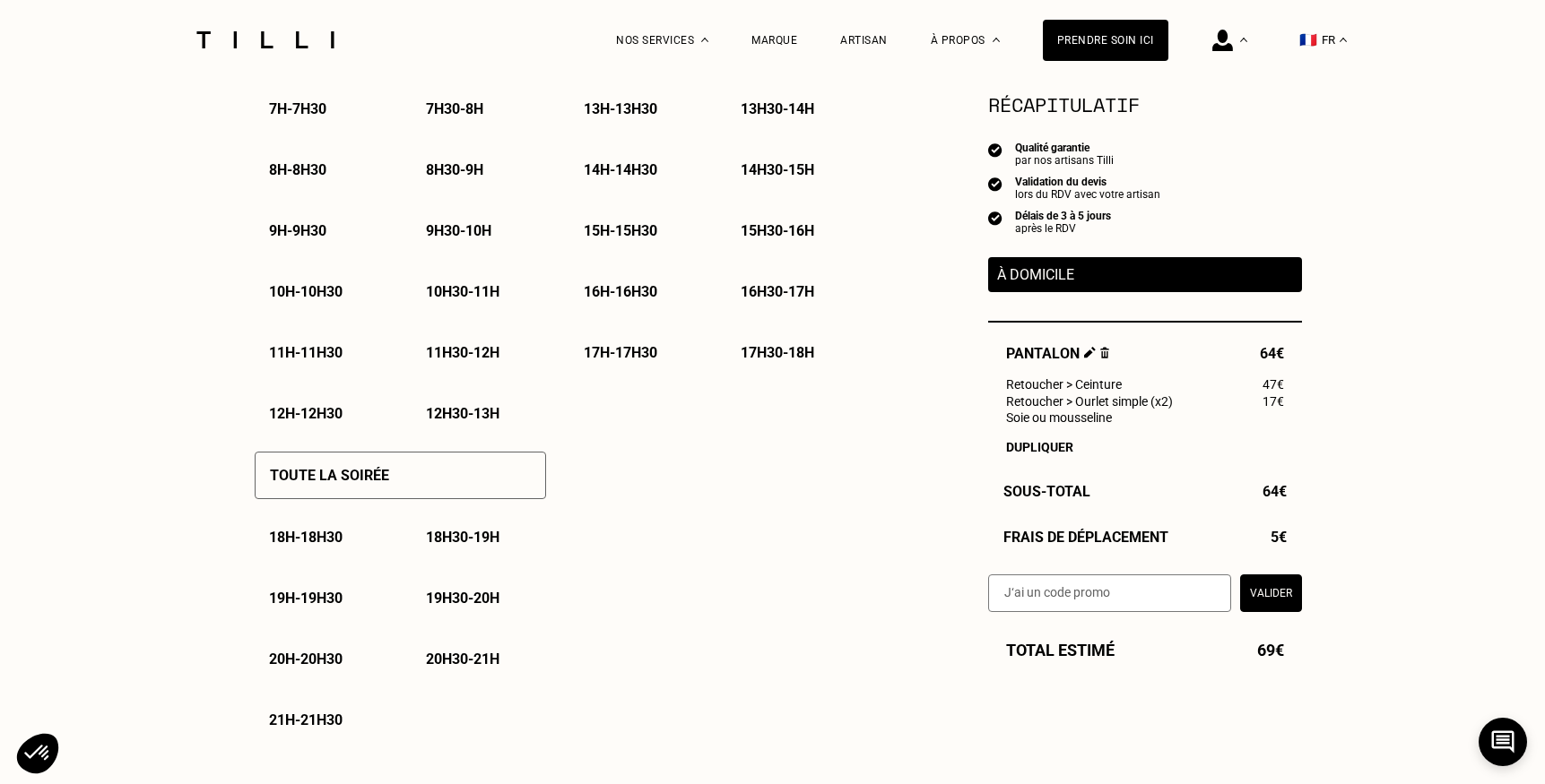
click at [298, 537] on p "18h - 18h30" at bounding box center [306, 538] width 73 height 17
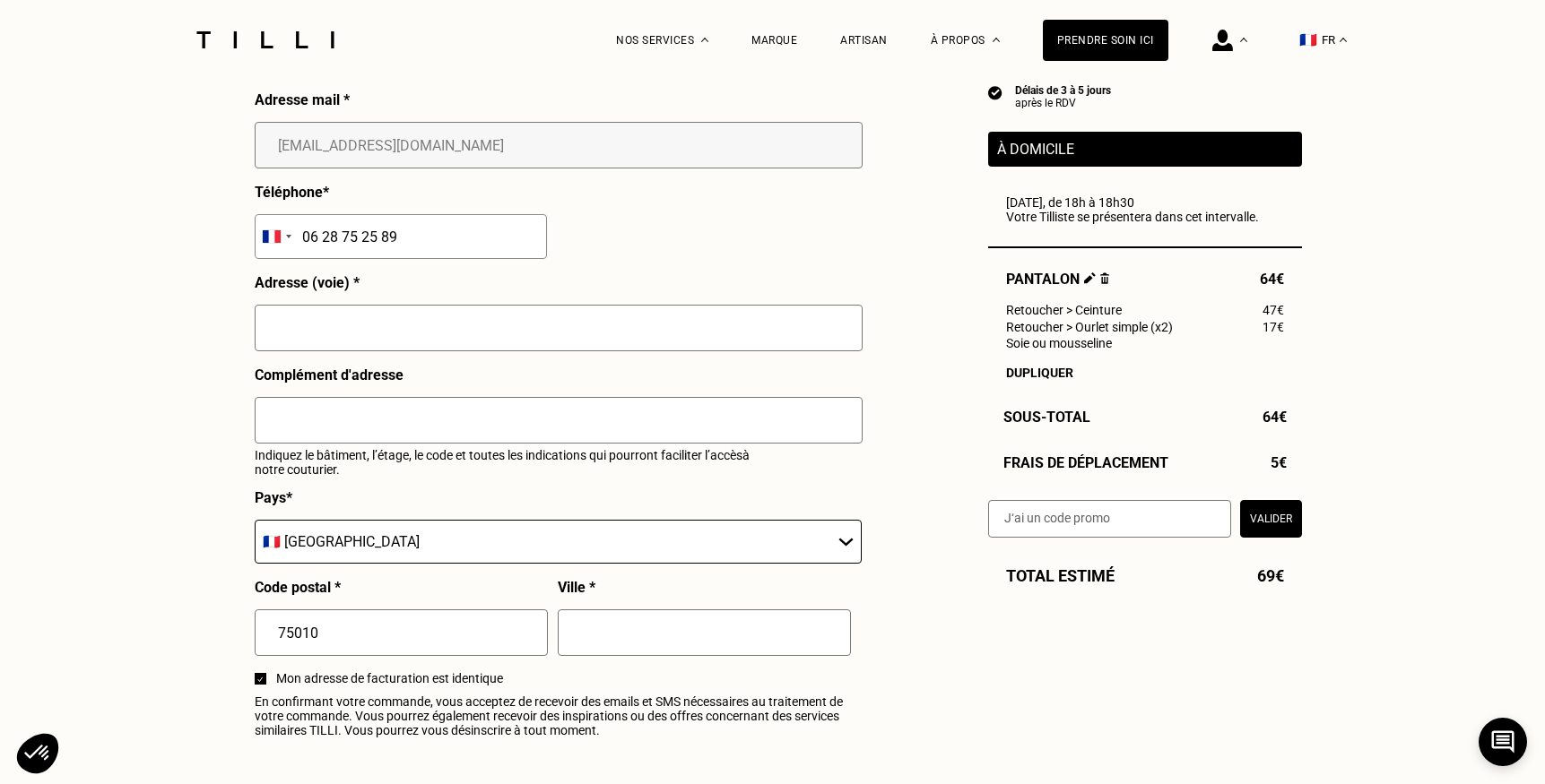
scroll to position [1824, 0]
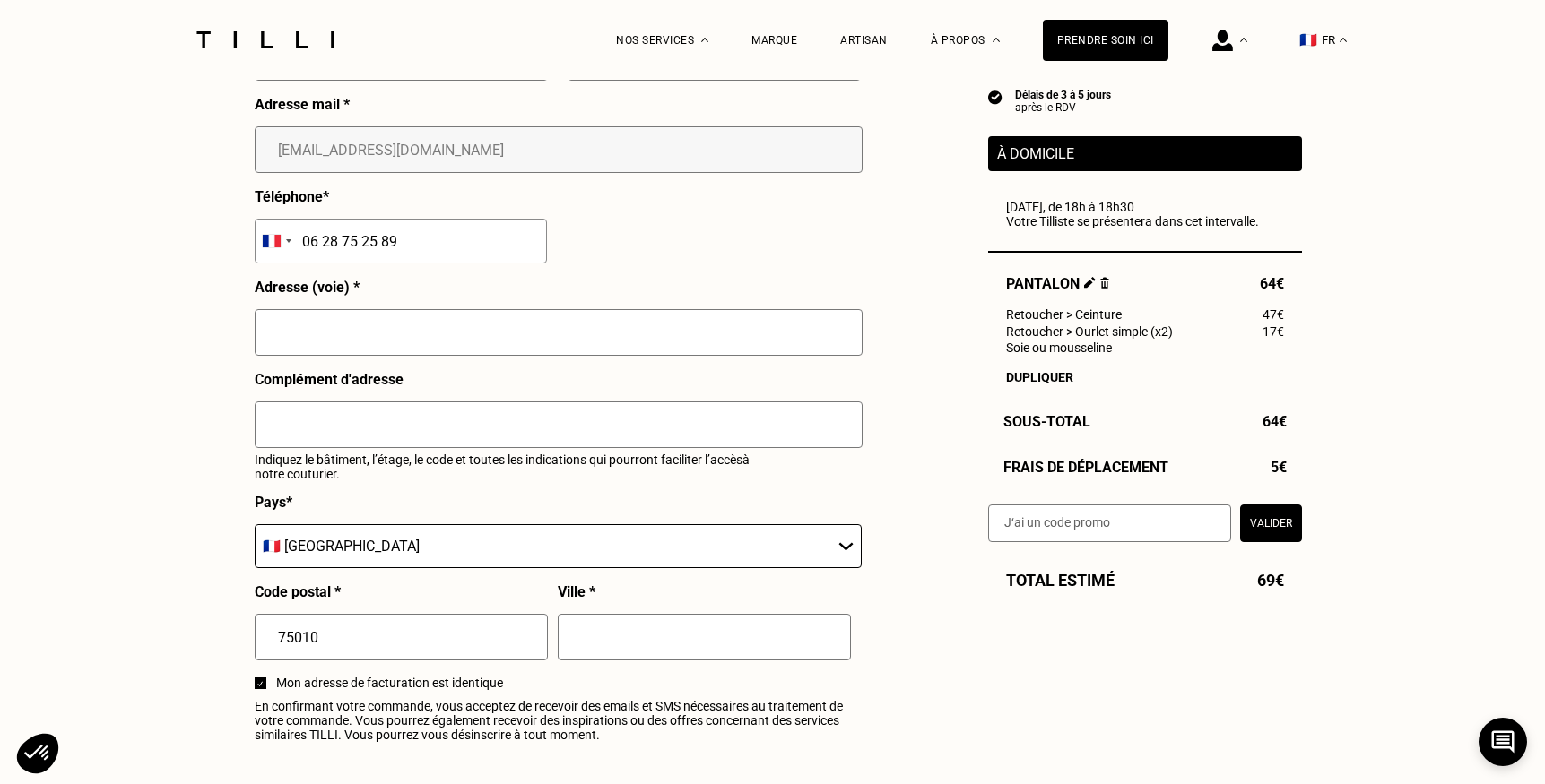
click at [404, 336] on input "text" at bounding box center [558, 332] width 607 height 46
type input "[STREET_ADDRESS][PERSON_NAME]"
type input "code b9208 intph [PERSON_NAME] 2e gauche"
type input "[GEOGRAPHIC_DATA]"
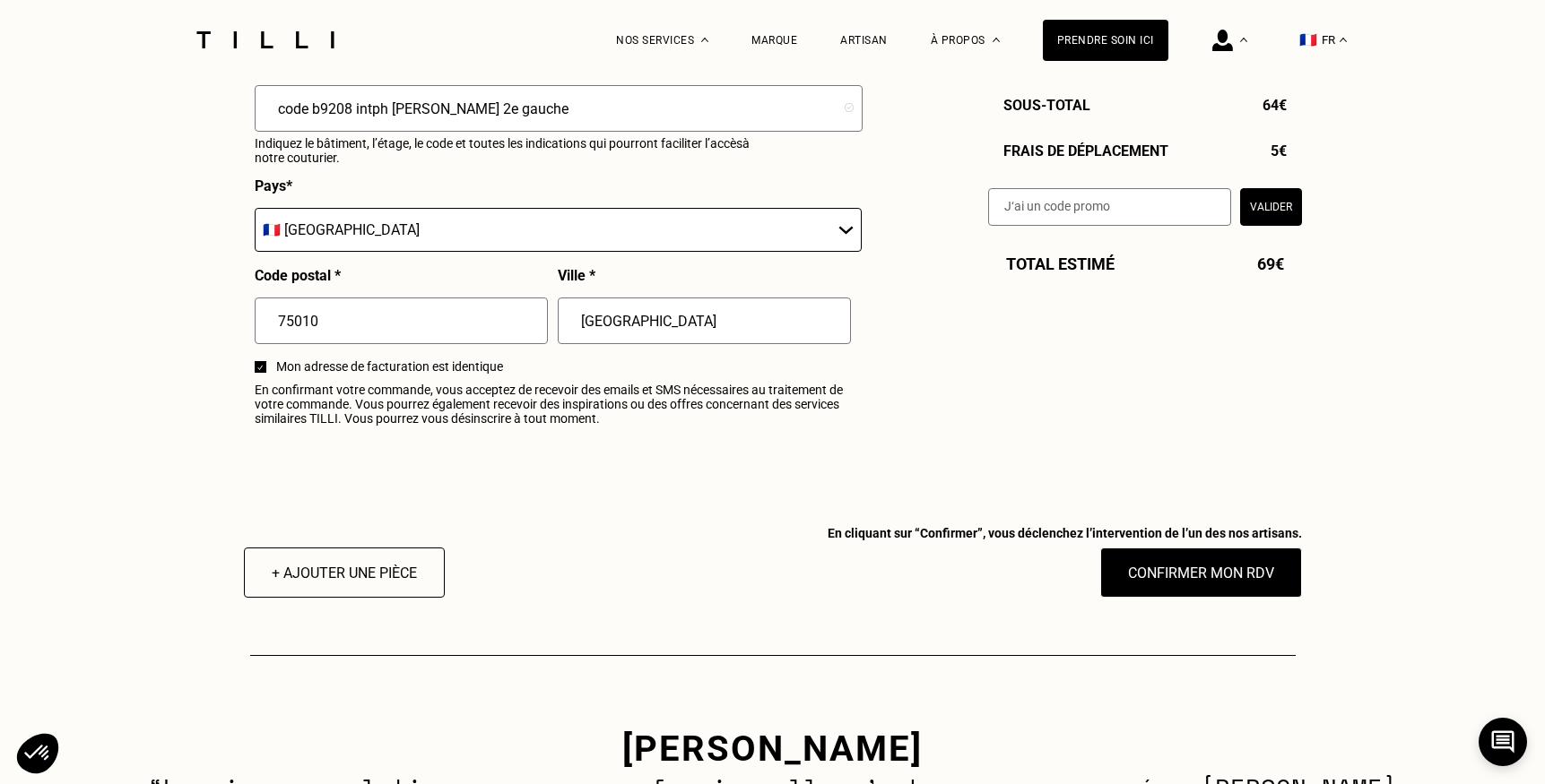
scroll to position [2145, 0]
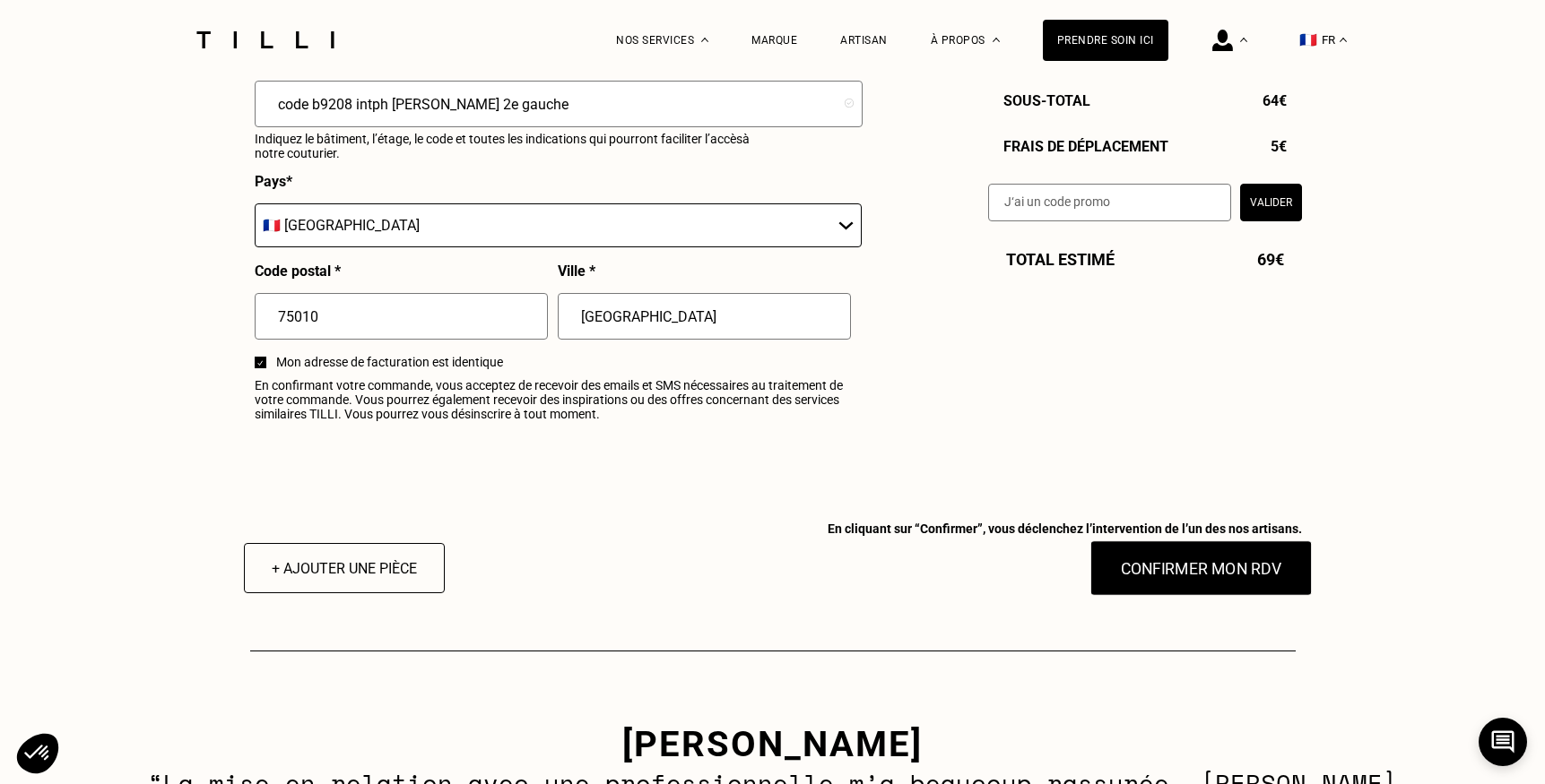
click at [1192, 574] on button "Confirmer mon RDV" at bounding box center [1200, 569] width 222 height 56
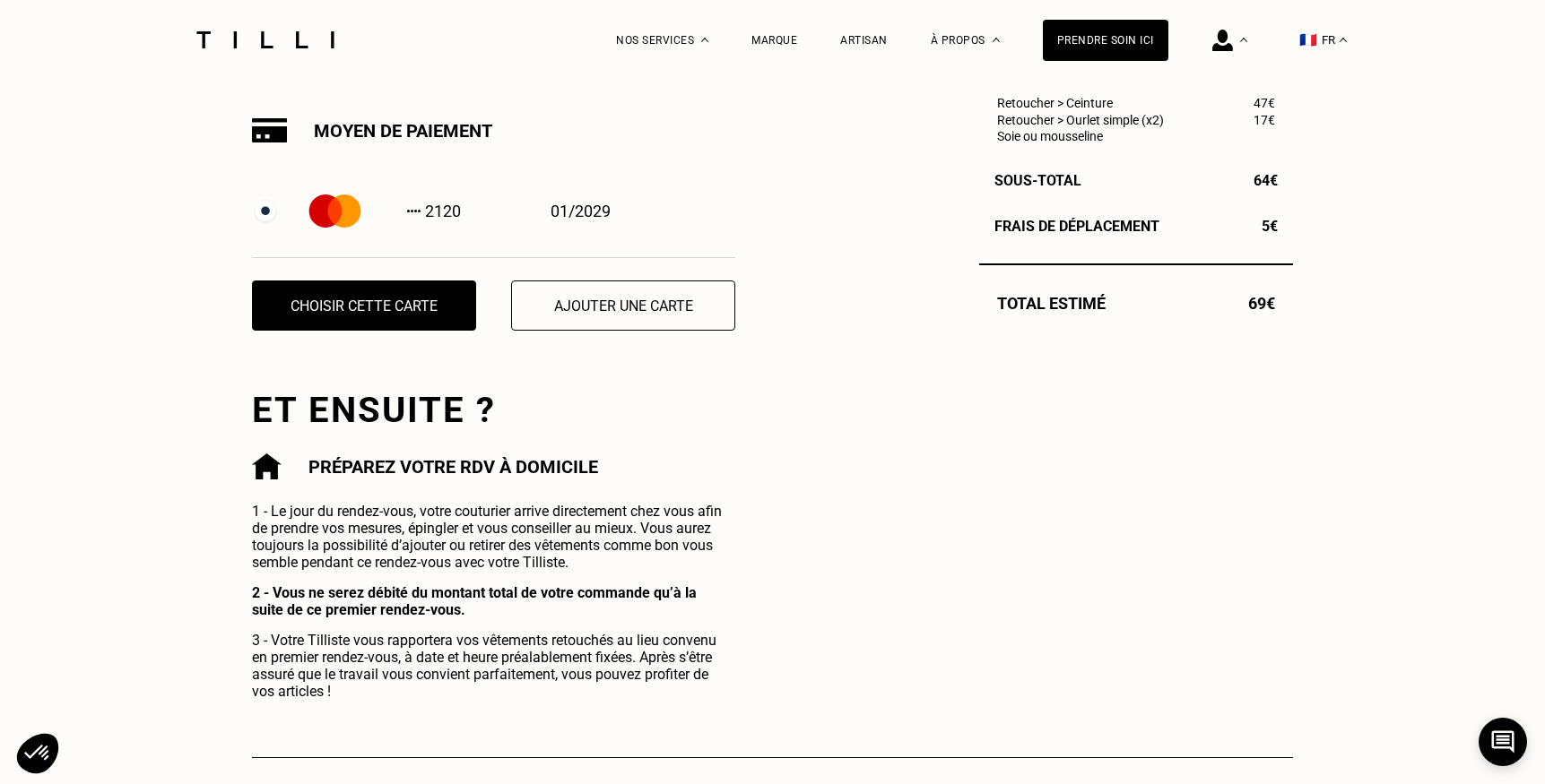
scroll to position [614, 0]
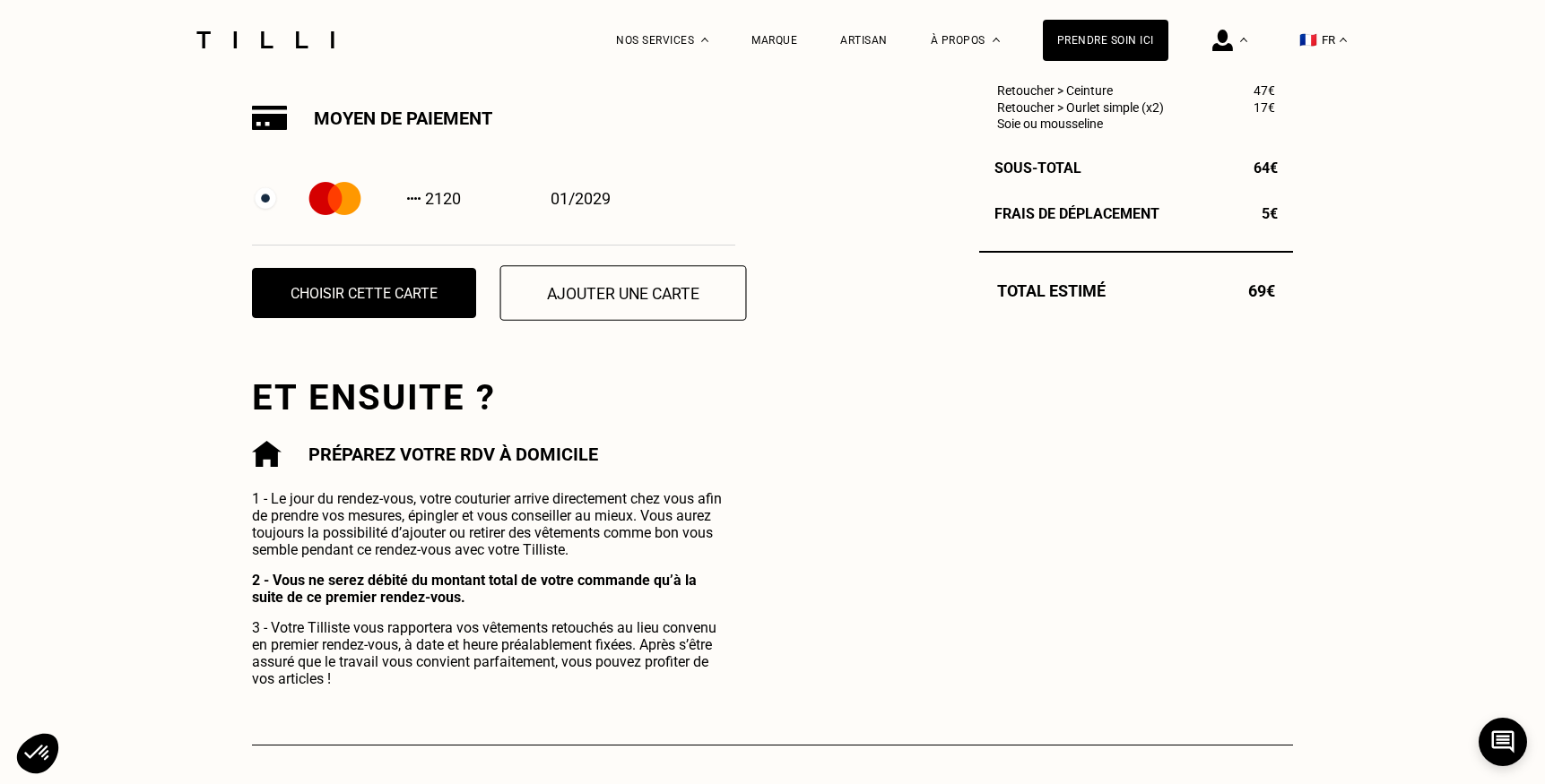
click at [557, 291] on button "Ajouter une carte" at bounding box center [623, 294] width 246 height 56
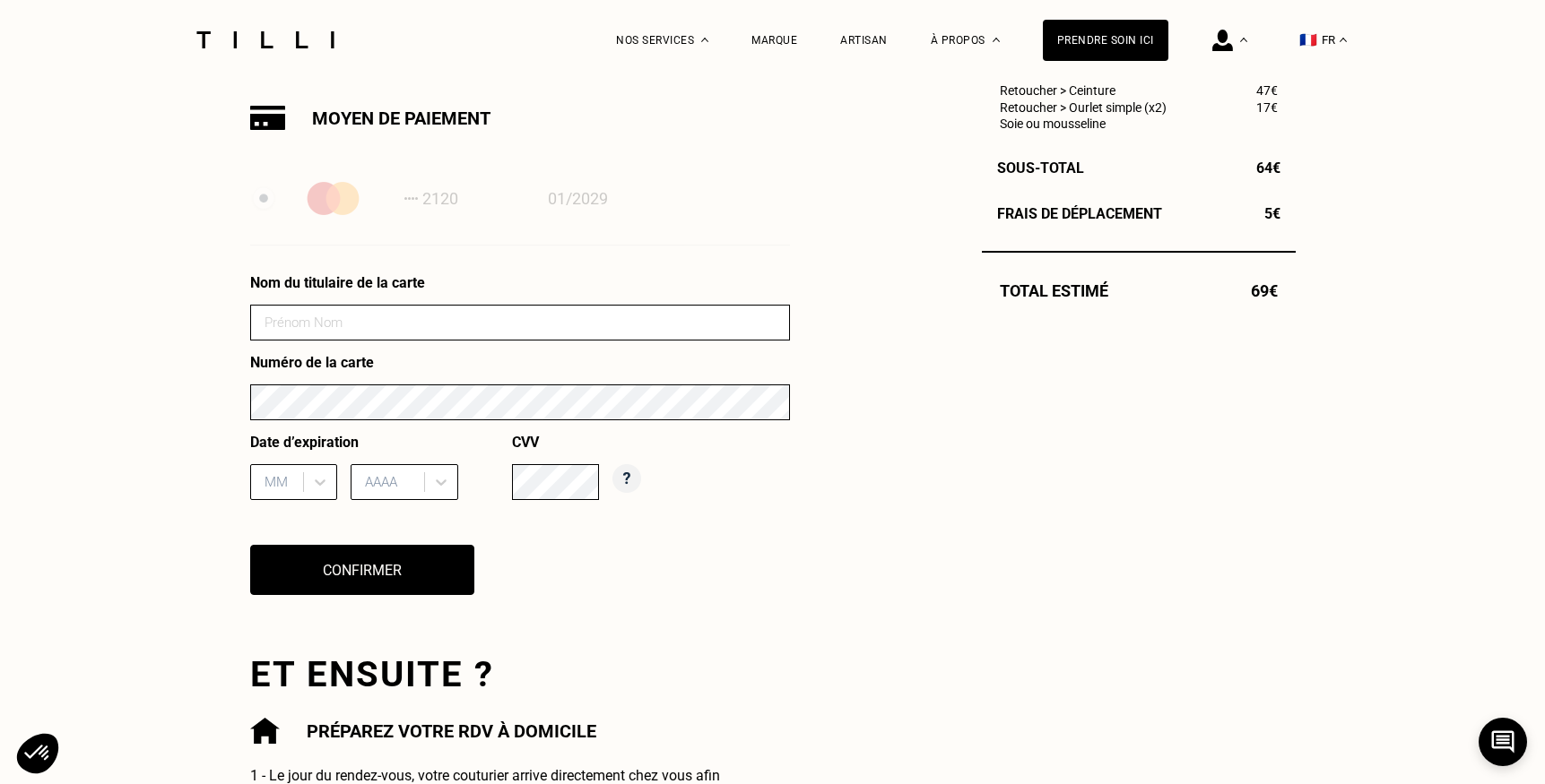
click at [465, 319] on input at bounding box center [520, 322] width 540 height 36
type input "[PERSON_NAME]"
type input "12"
type input "2029"
click at [381, 581] on button "Confirmer" at bounding box center [361, 571] width 246 height 56
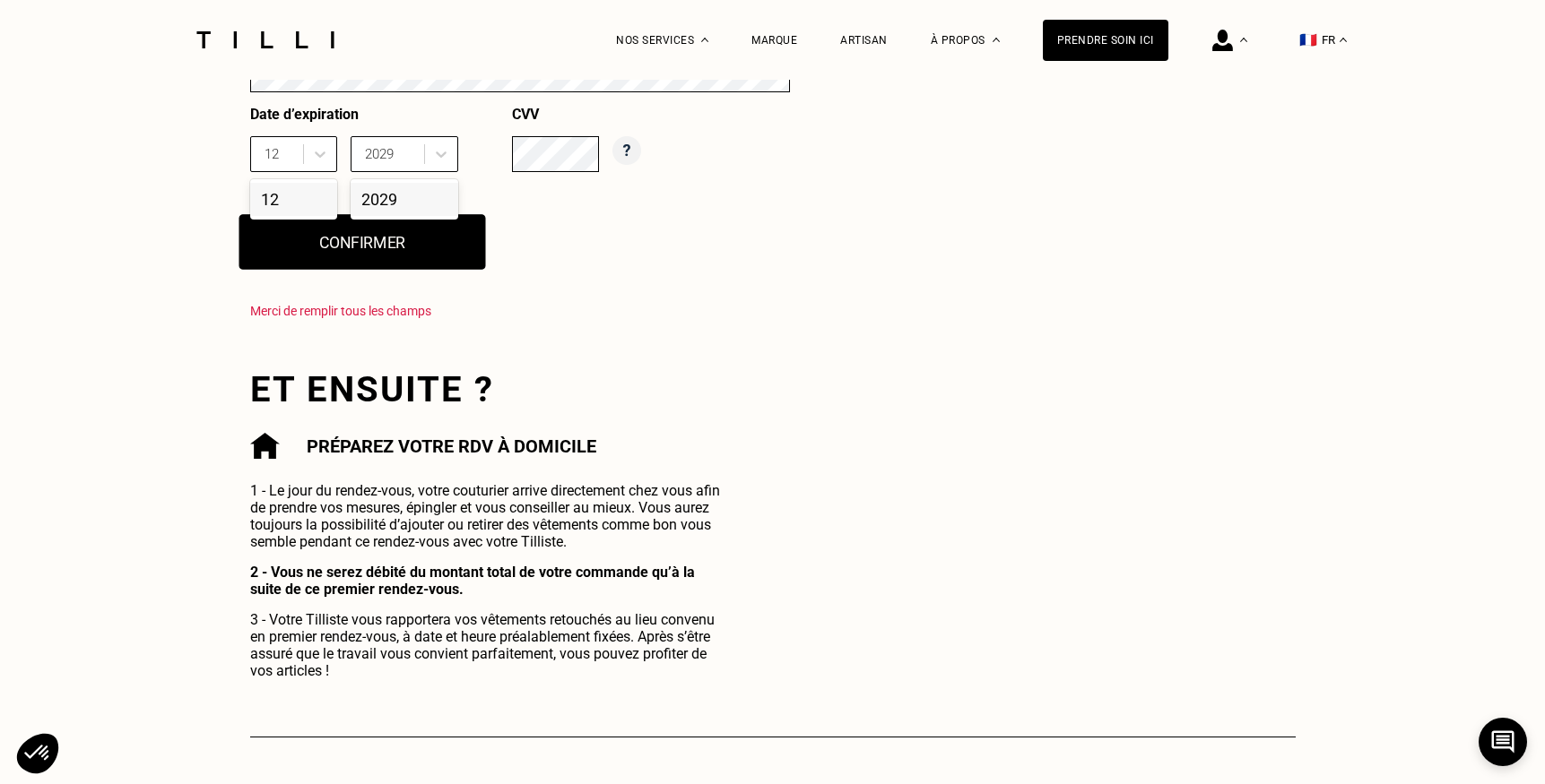
scroll to position [962, 0]
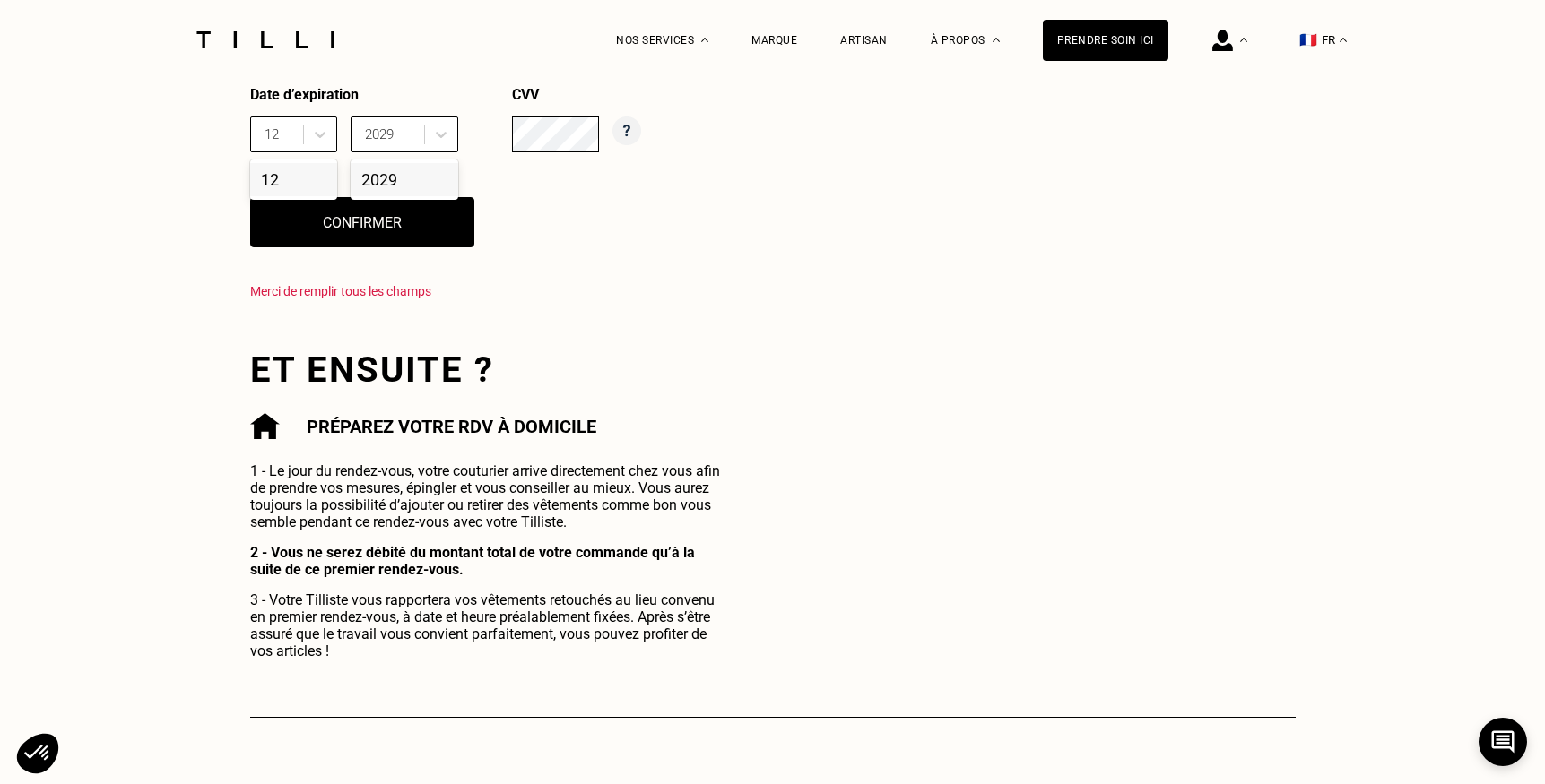
click at [190, 372] on div "La Méthode Retoucherie Maroquinerie Broderie Cordonnerie Nos prix Nos services …" at bounding box center [772, 297] width 1545 height 2519
click at [412, 176] on div "2029" at bounding box center [404, 180] width 107 height 33
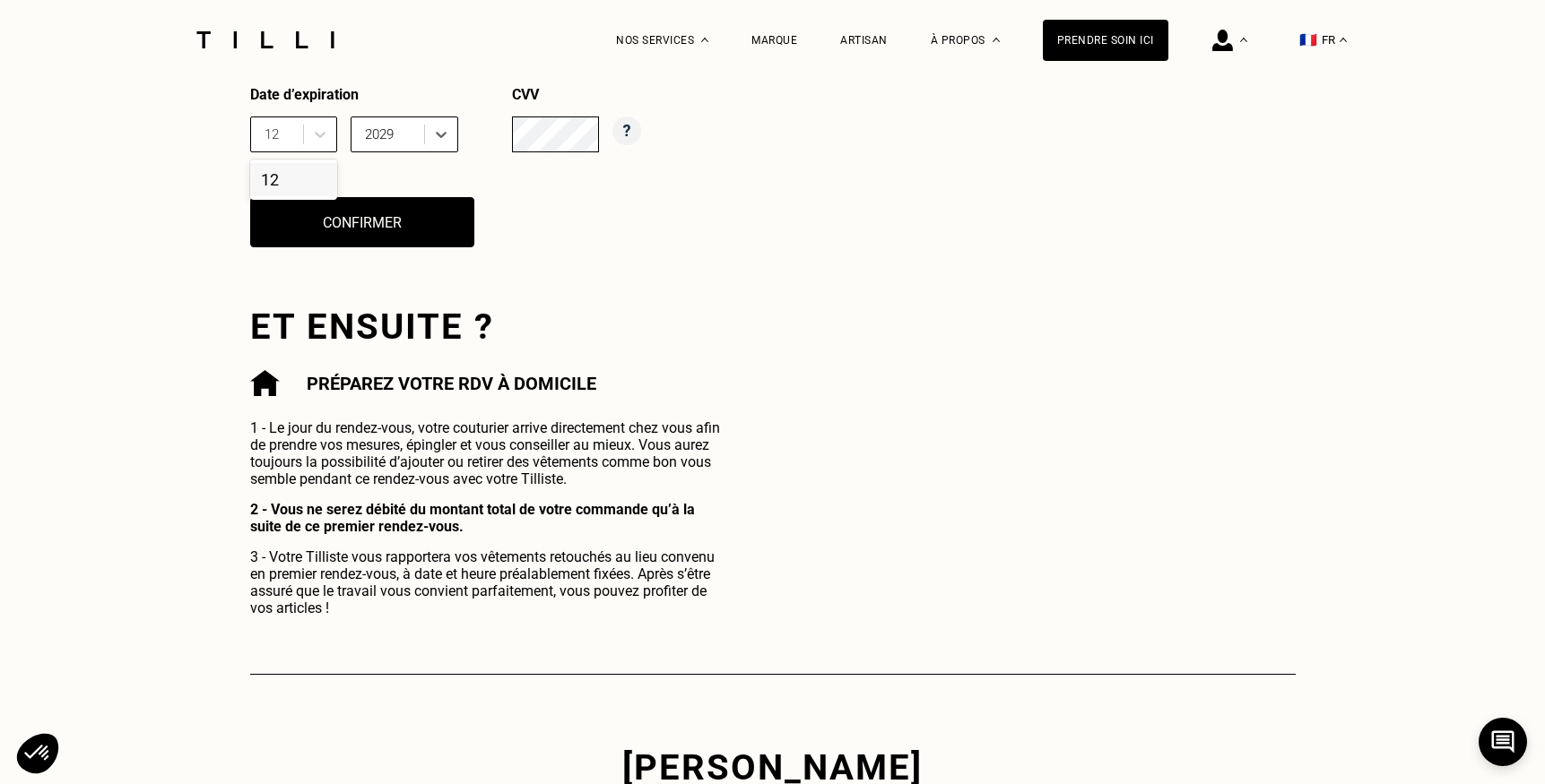
click at [288, 174] on div "12" at bounding box center [294, 180] width 87 height 33
click at [328, 238] on button "Confirmer" at bounding box center [361, 222] width 246 height 56
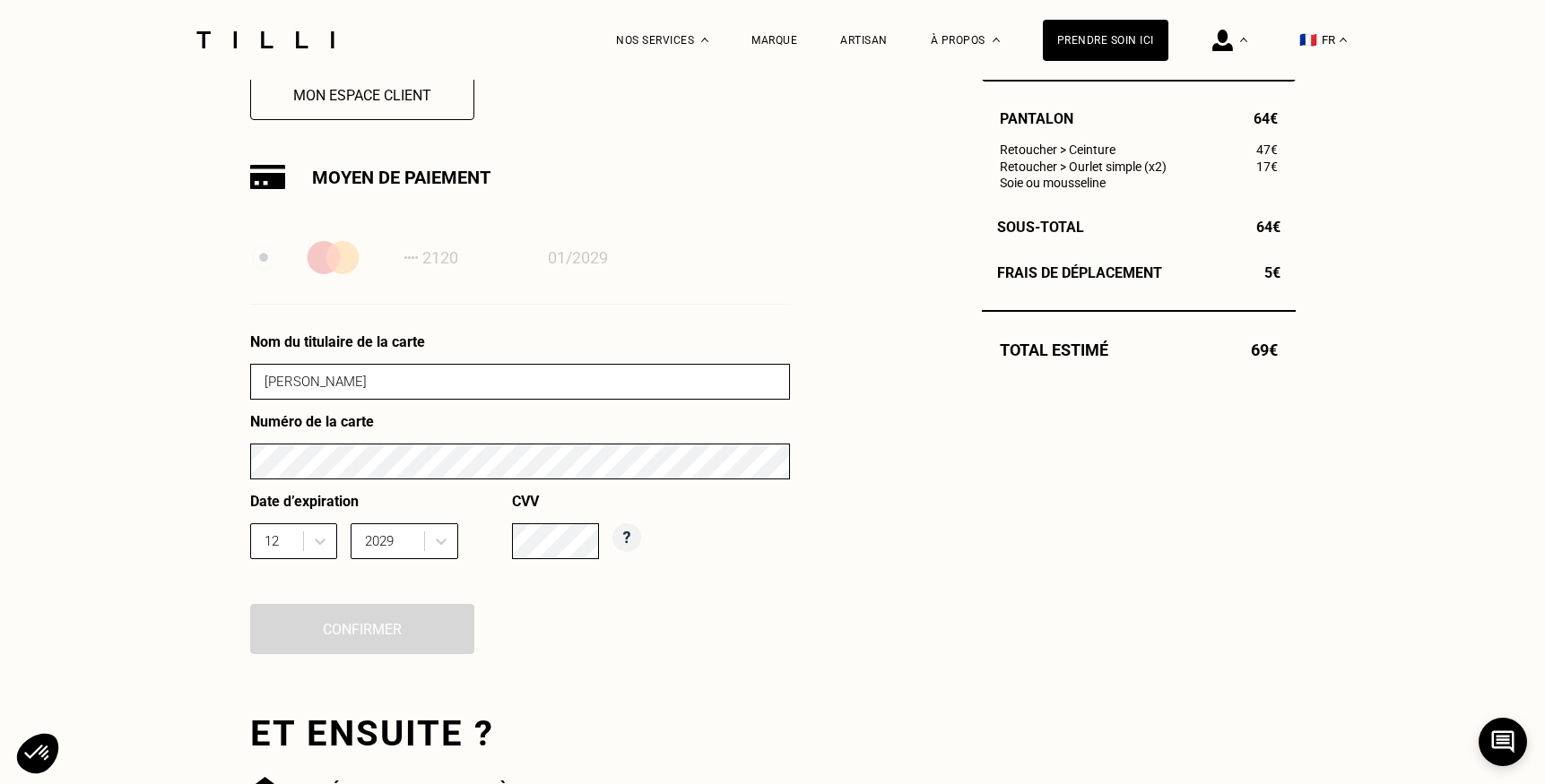
scroll to position [513, 0]
